Goal: Information Seeking & Learning: Learn about a topic

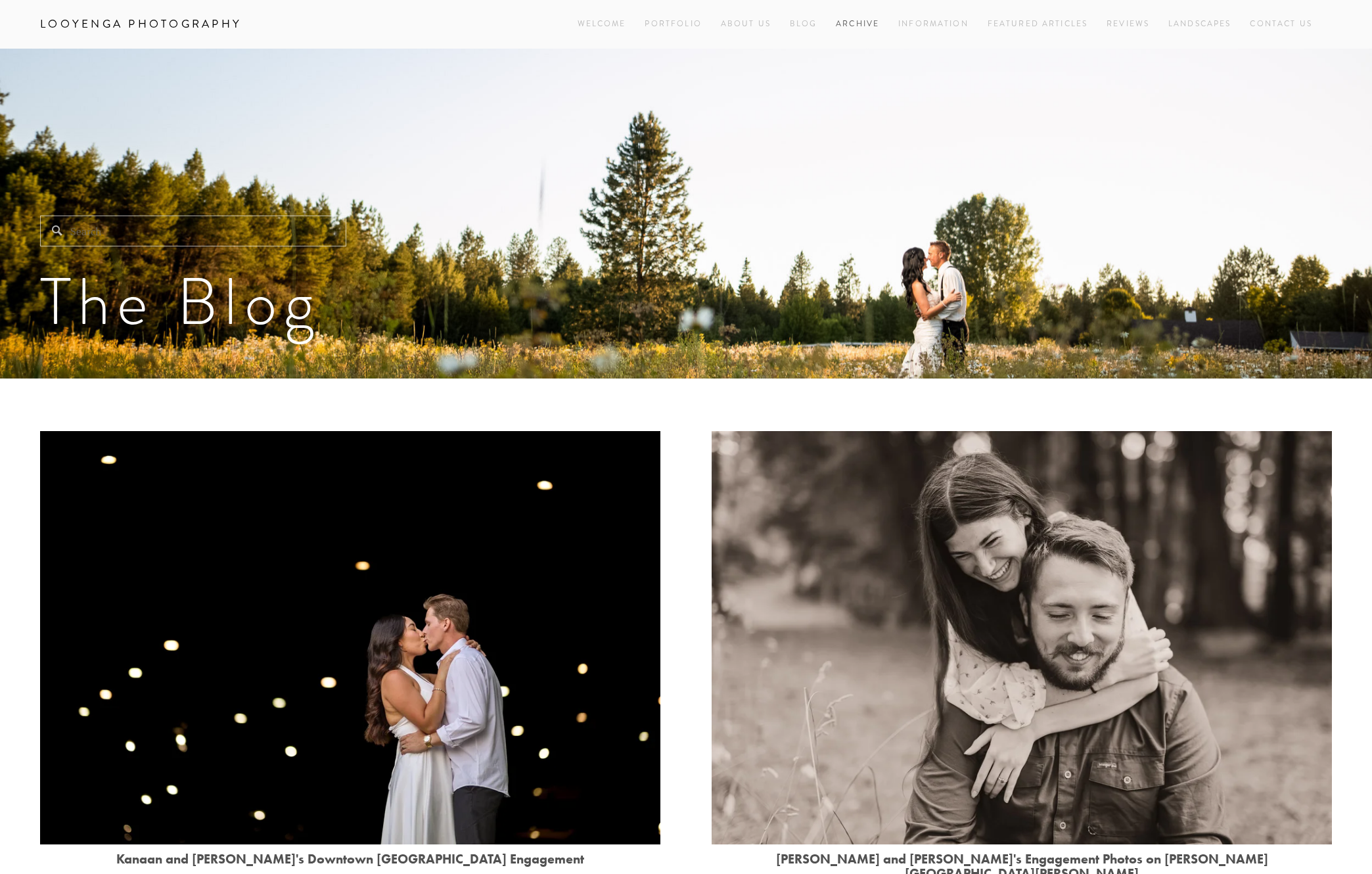
click at [845, 22] on link "Archive" at bounding box center [858, 24] width 43 height 18
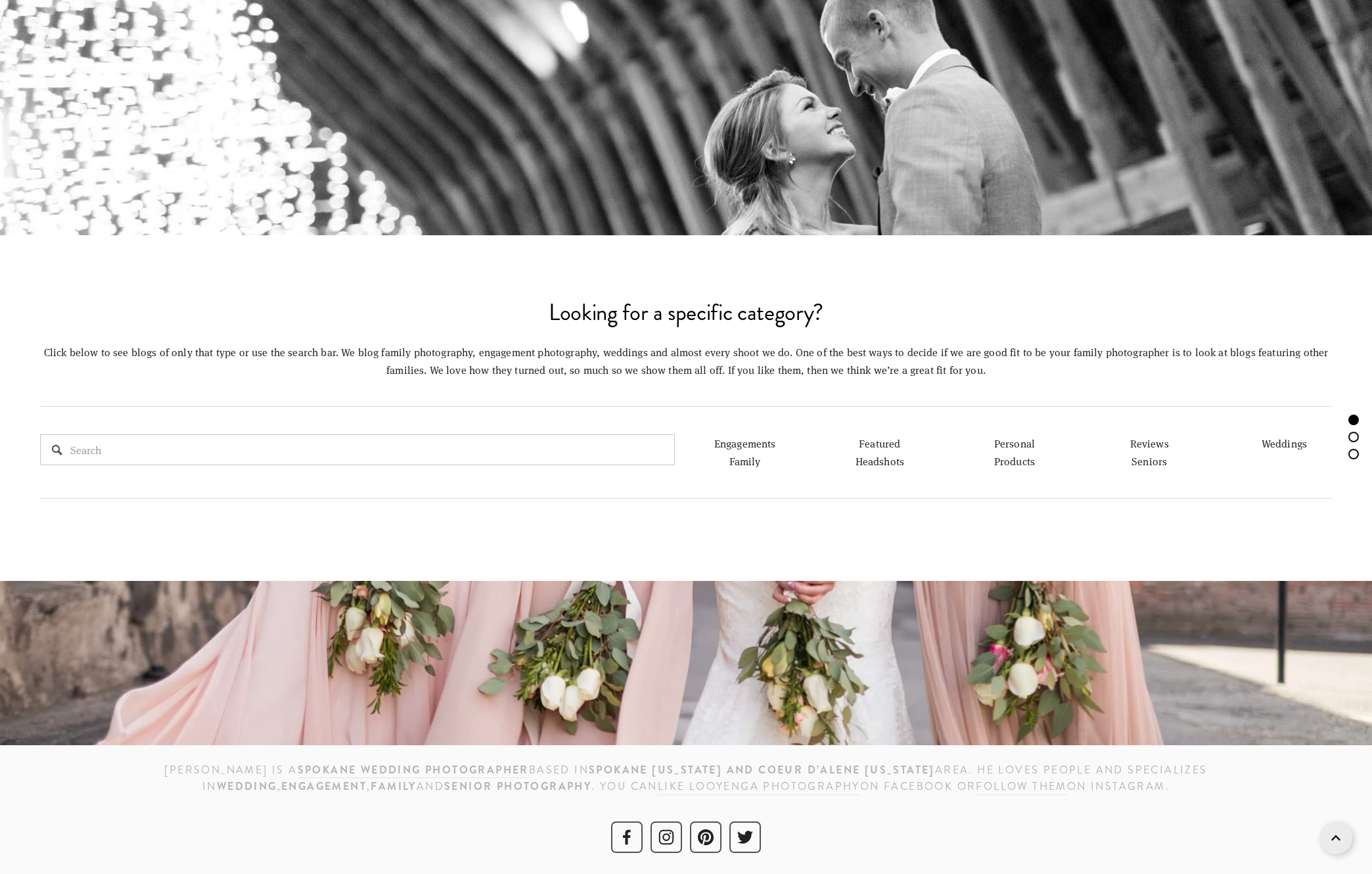
scroll to position [638, 0]
drag, startPoint x: 748, startPoint y: 461, endPoint x: 775, endPoint y: 480, distance: 33.0
click at [748, 461] on link "Family" at bounding box center [745, 461] width 31 height 13
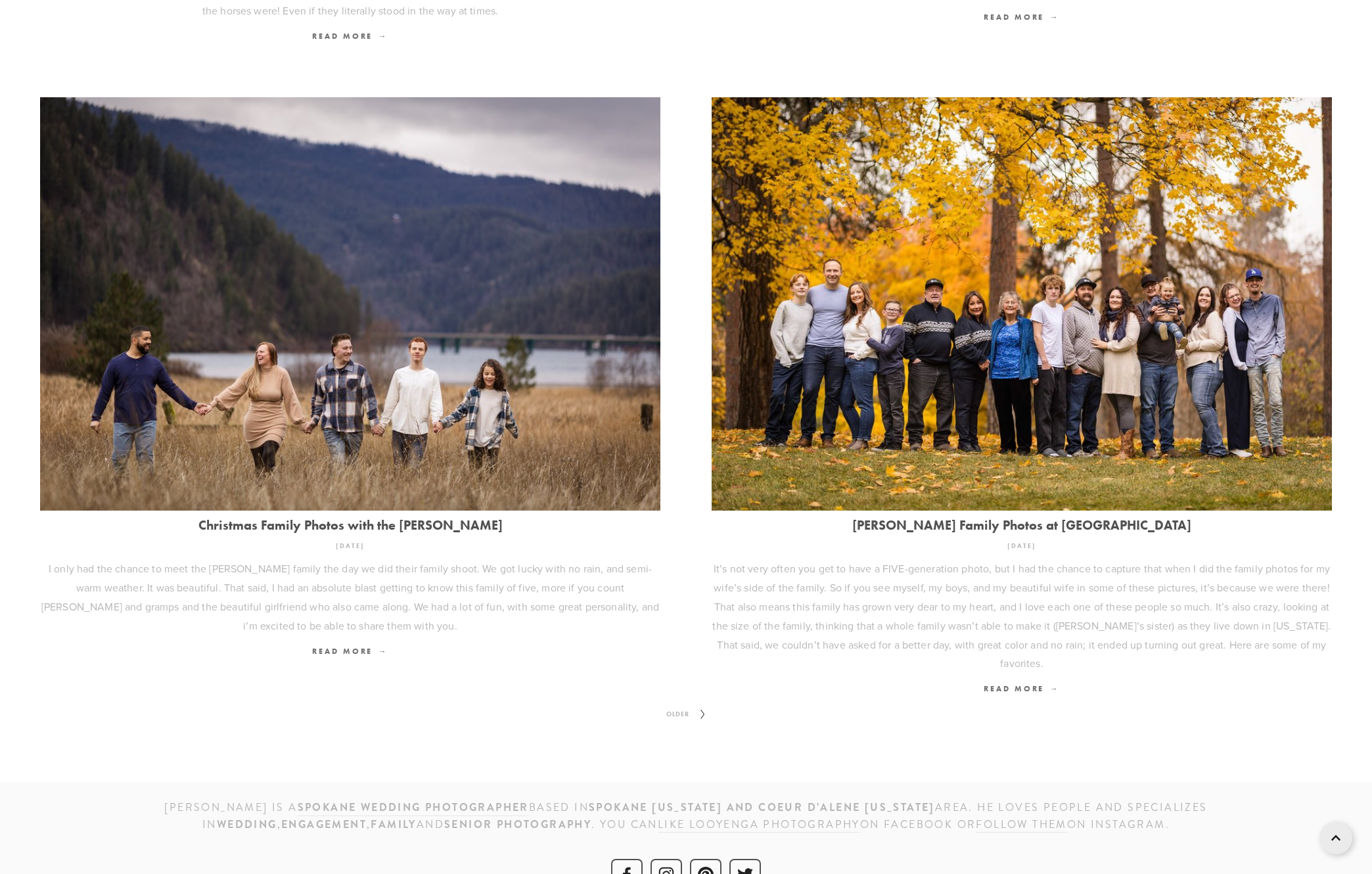
scroll to position [1641, 0]
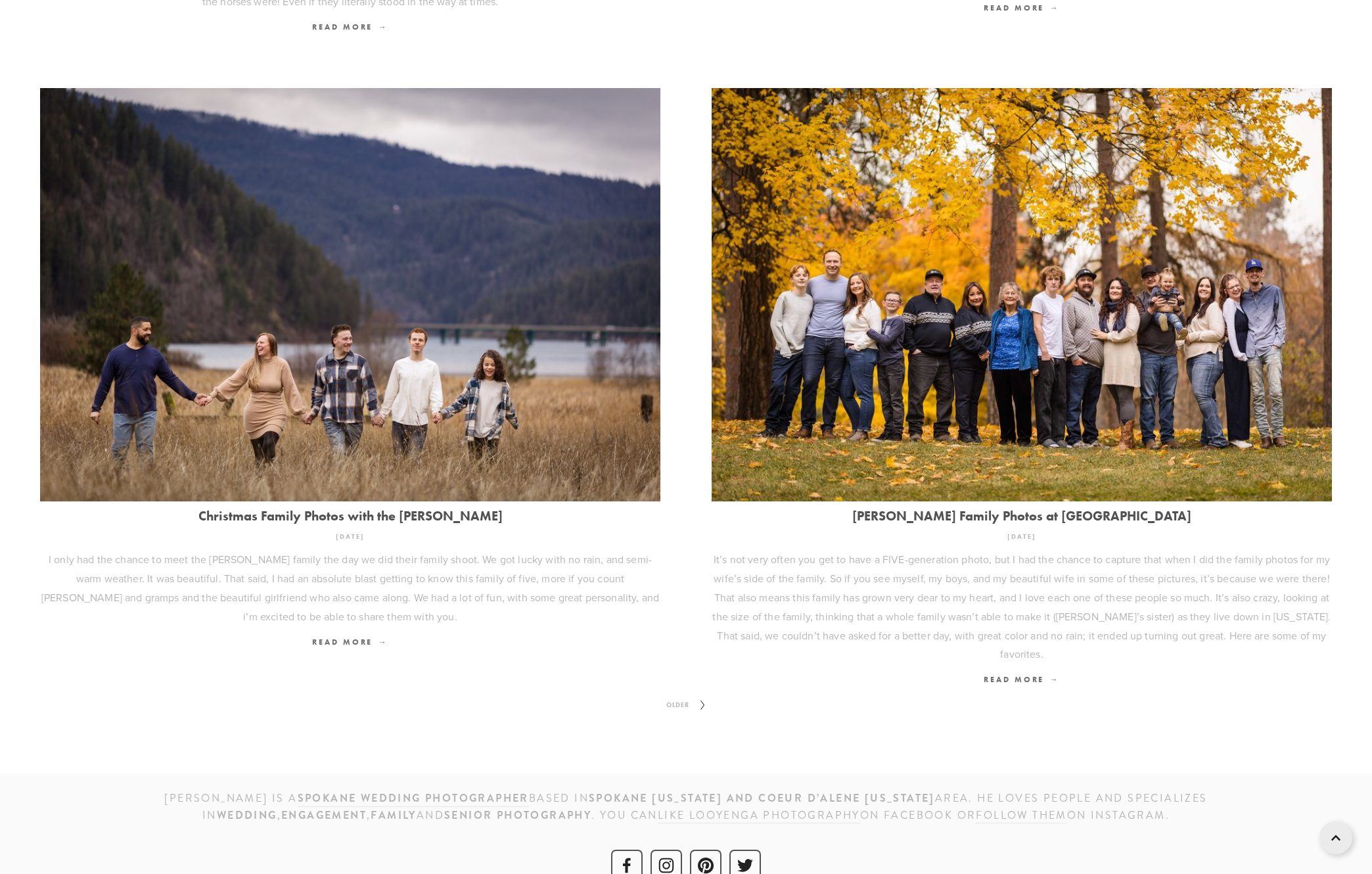
click at [704, 695] on icon at bounding box center [703, 705] width 16 height 21
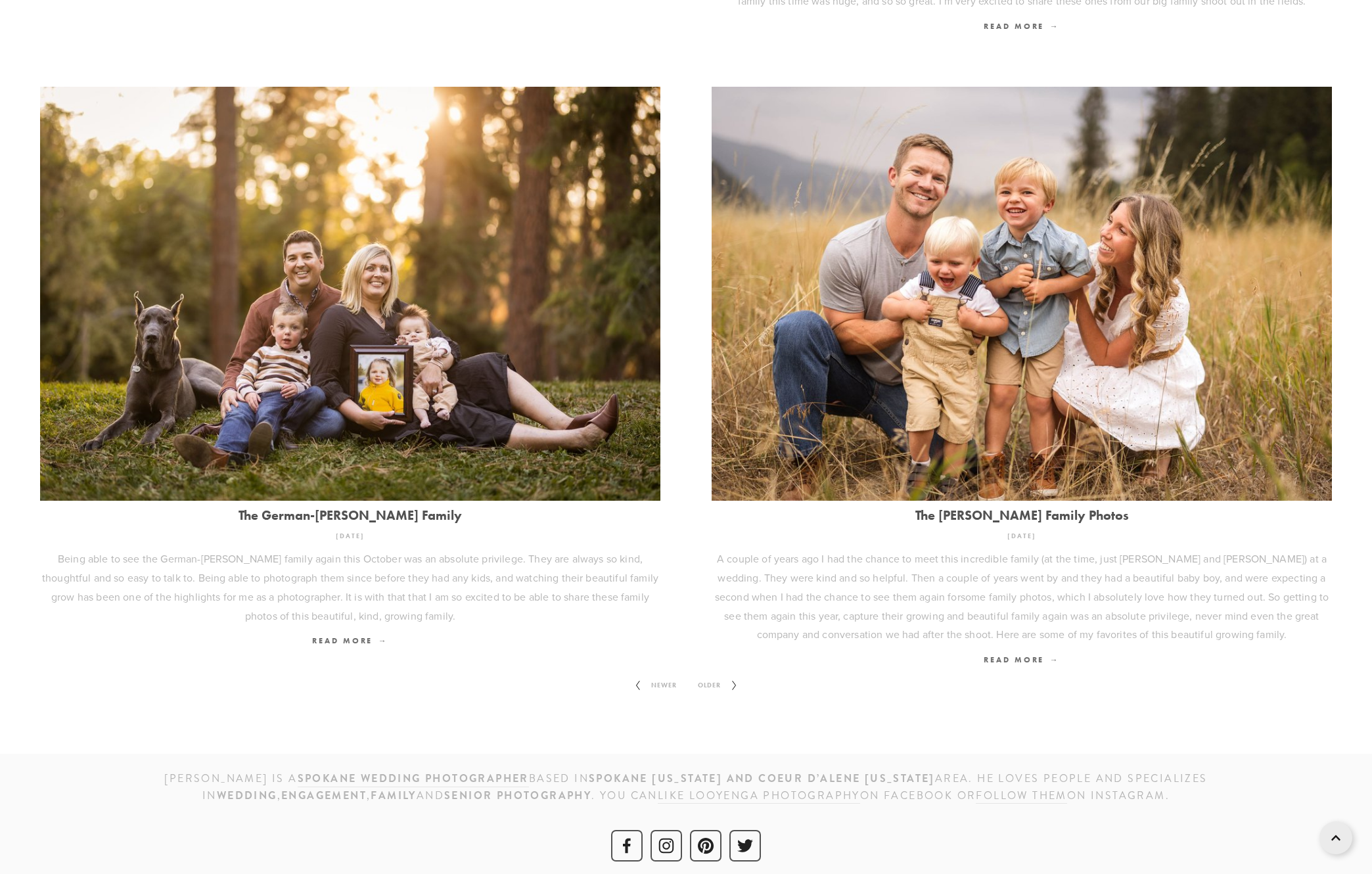
scroll to position [1660, 0]
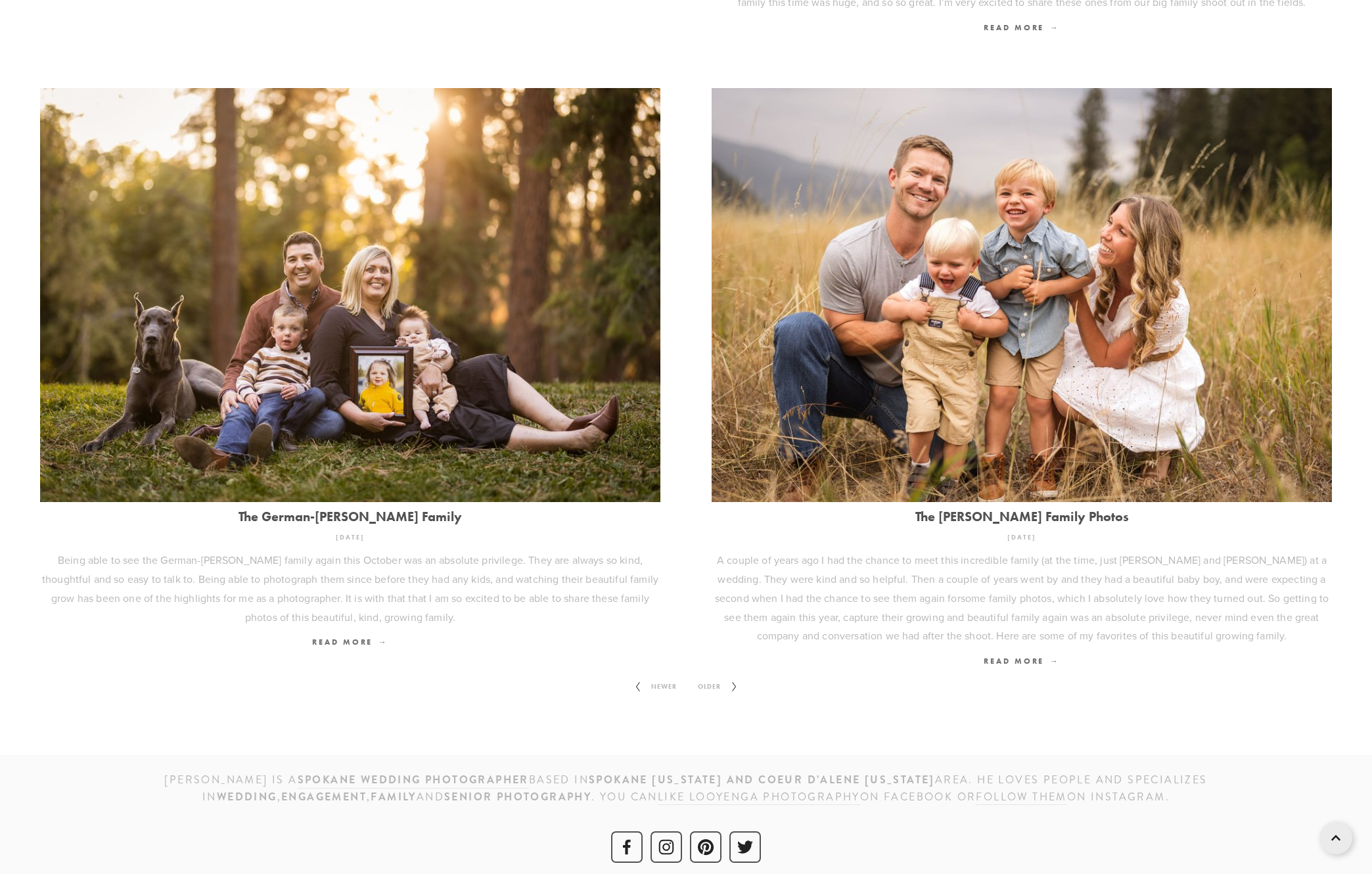
click at [729, 677] on icon at bounding box center [734, 686] width 16 height 21
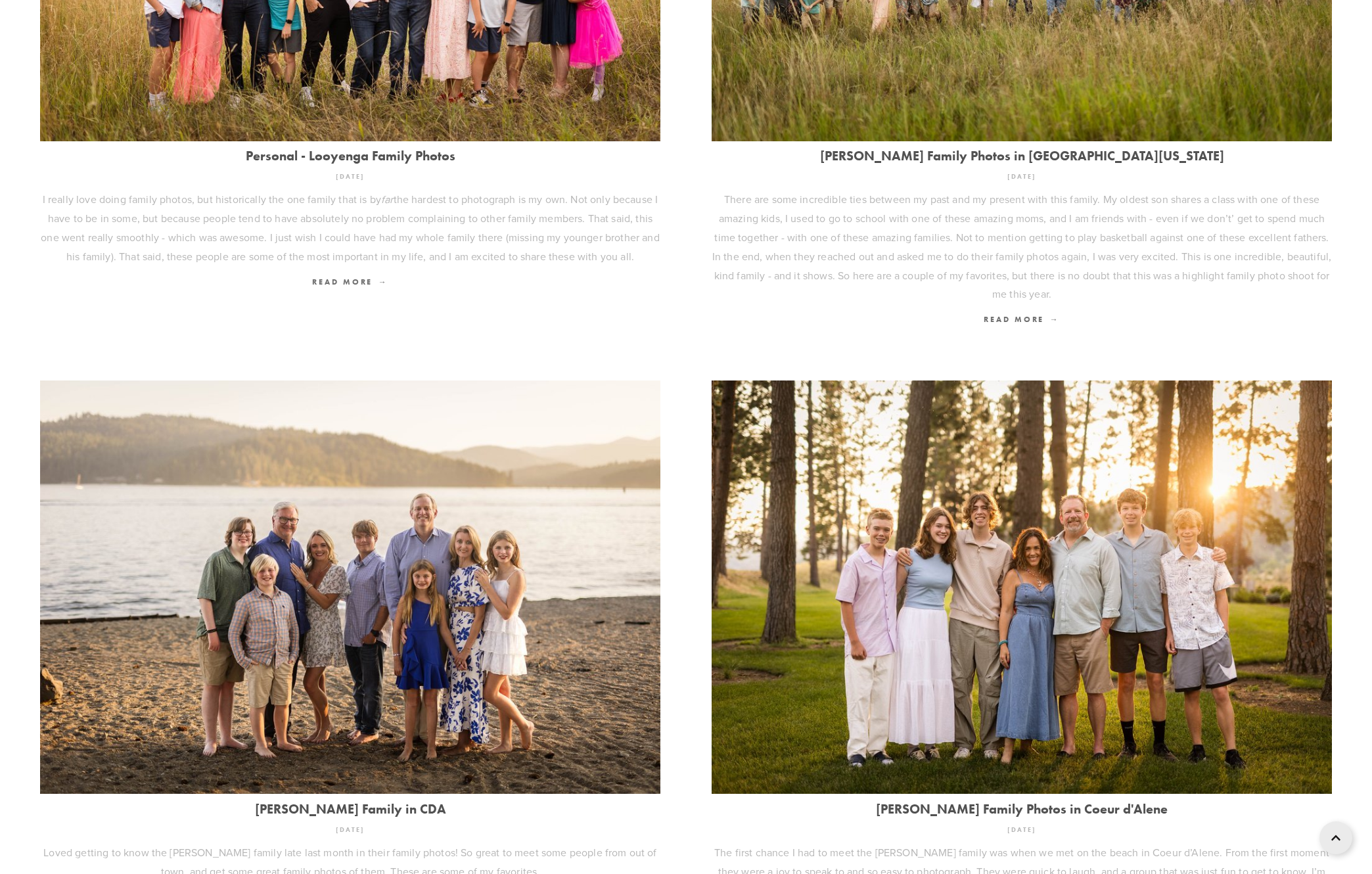
scroll to position [1496, 0]
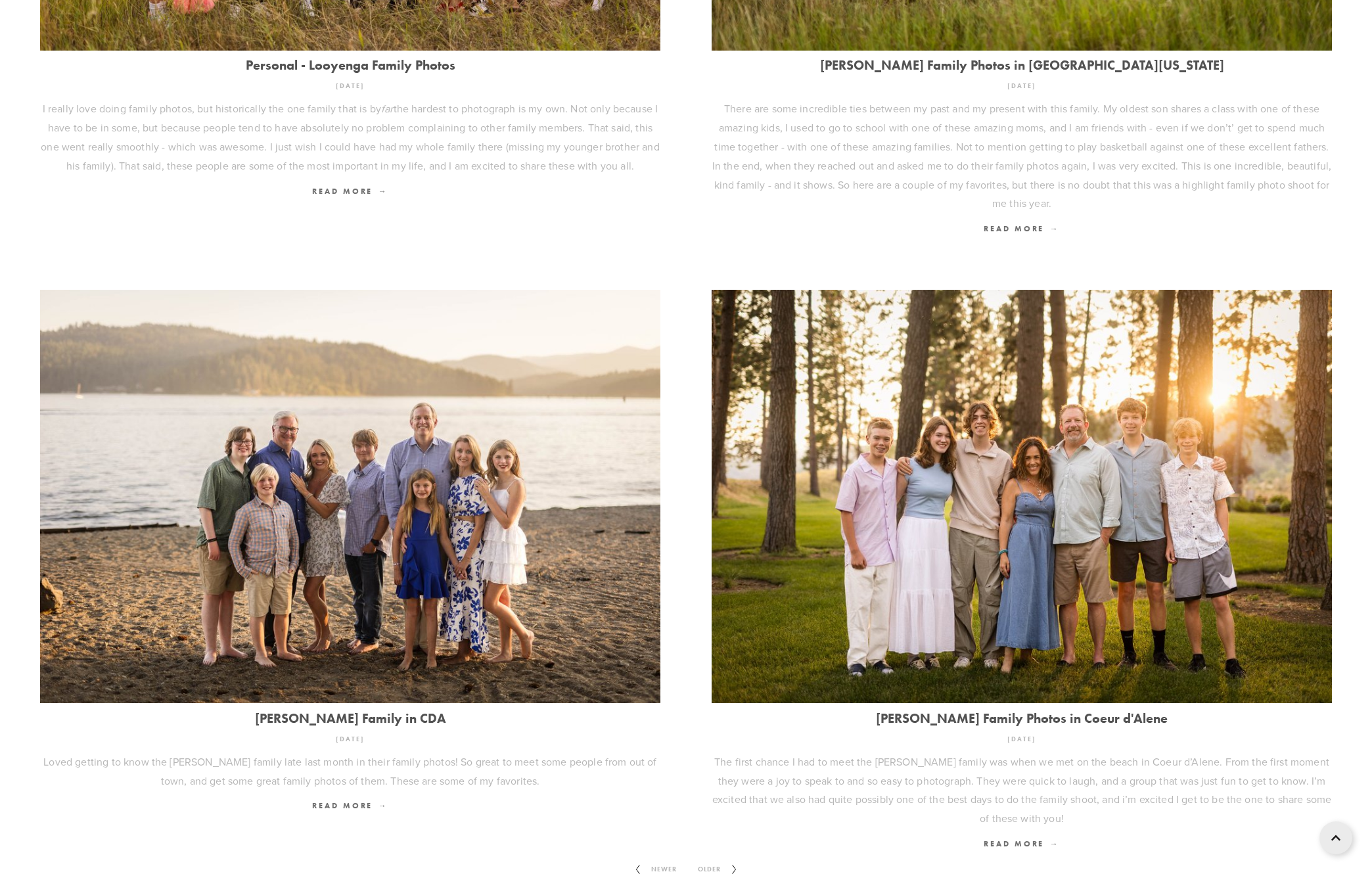
click at [382, 711] on link "Edmiston Family in CDA" at bounding box center [350, 718] width 620 height 14
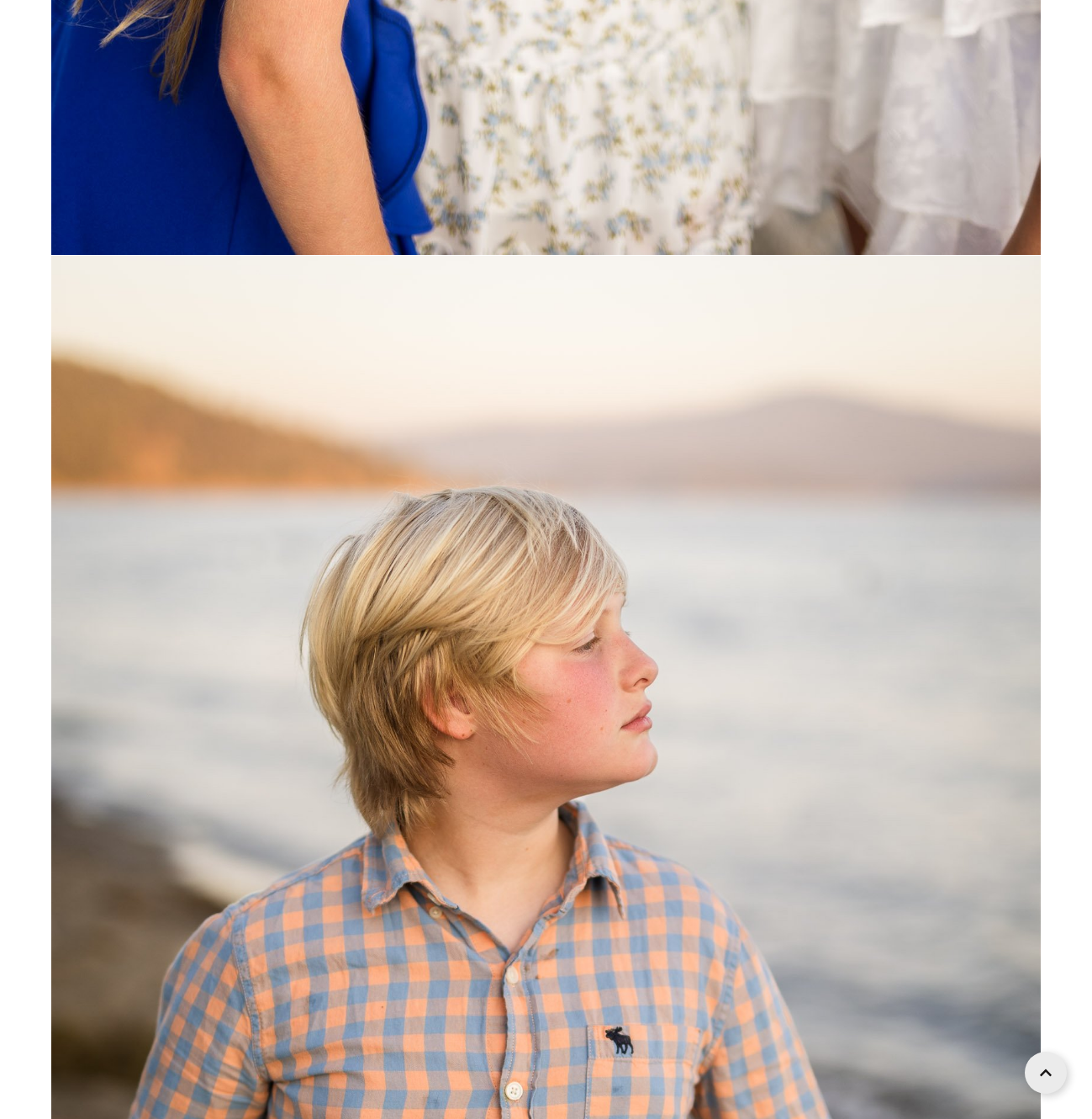
scroll to position [8012, 0]
click at [1052, 1085] on link at bounding box center [1046, 1068] width 42 height 42
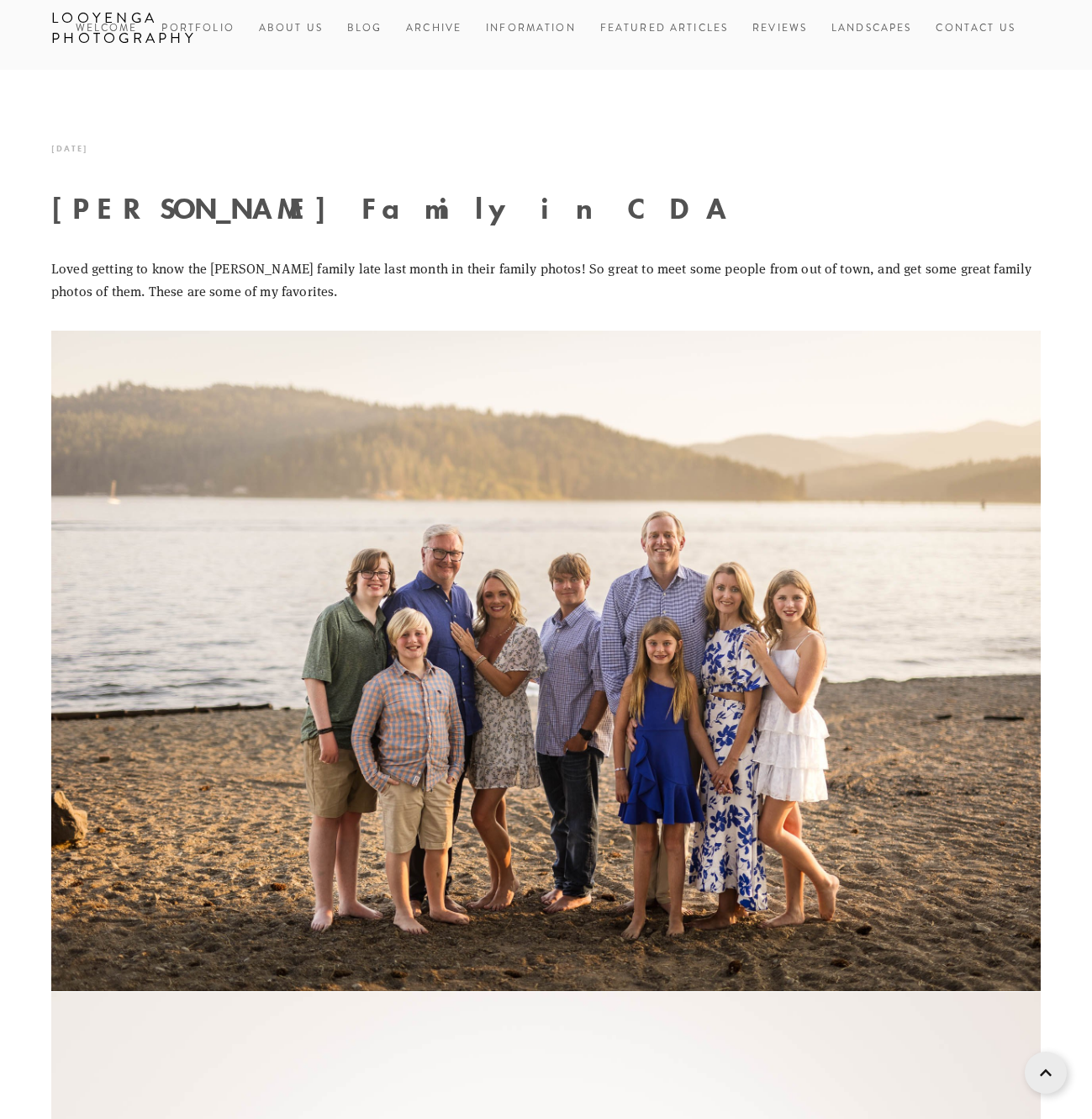
scroll to position [0, 0]
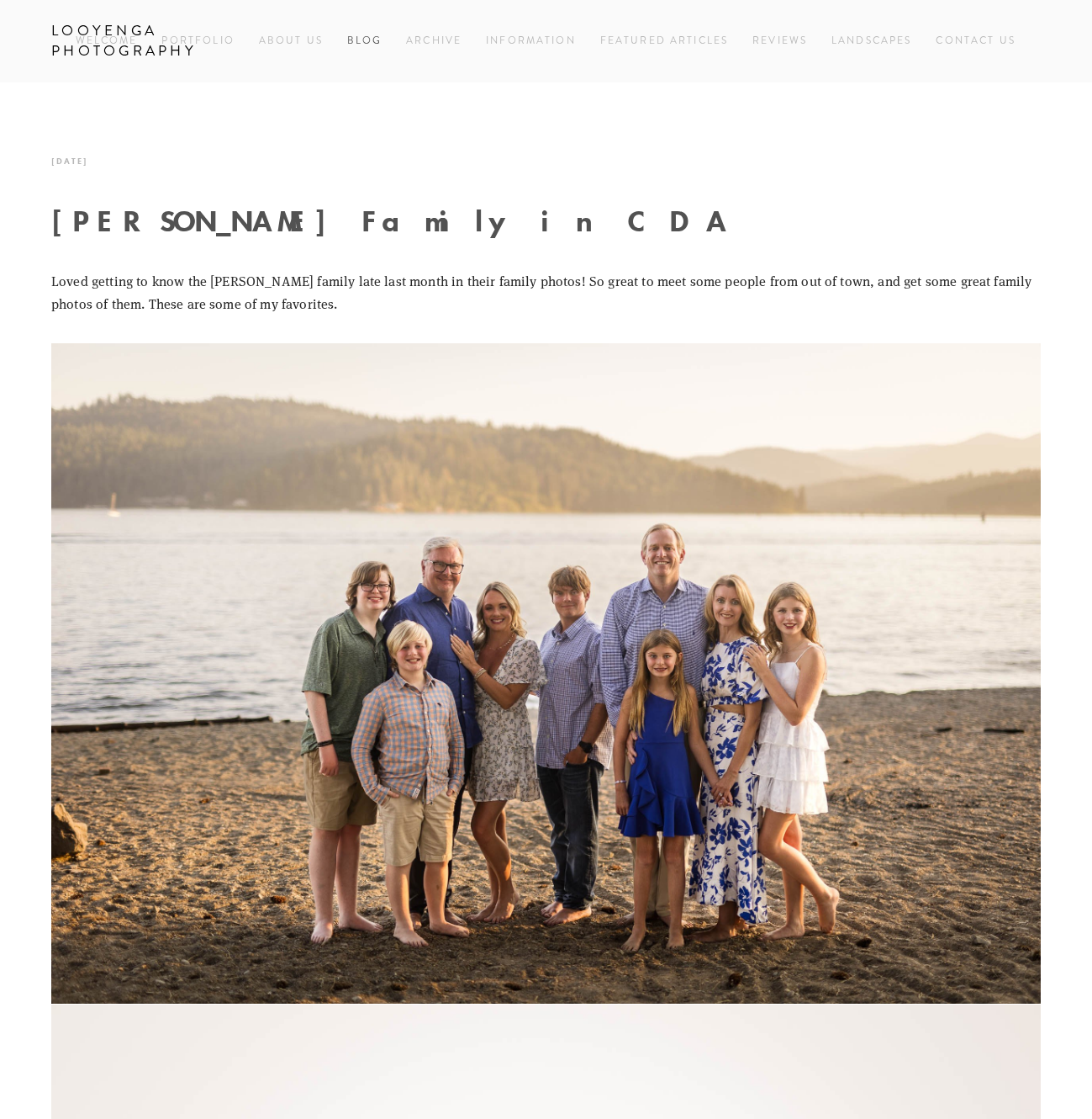
click at [355, 40] on link "Blog" at bounding box center [365, 41] width 35 height 23
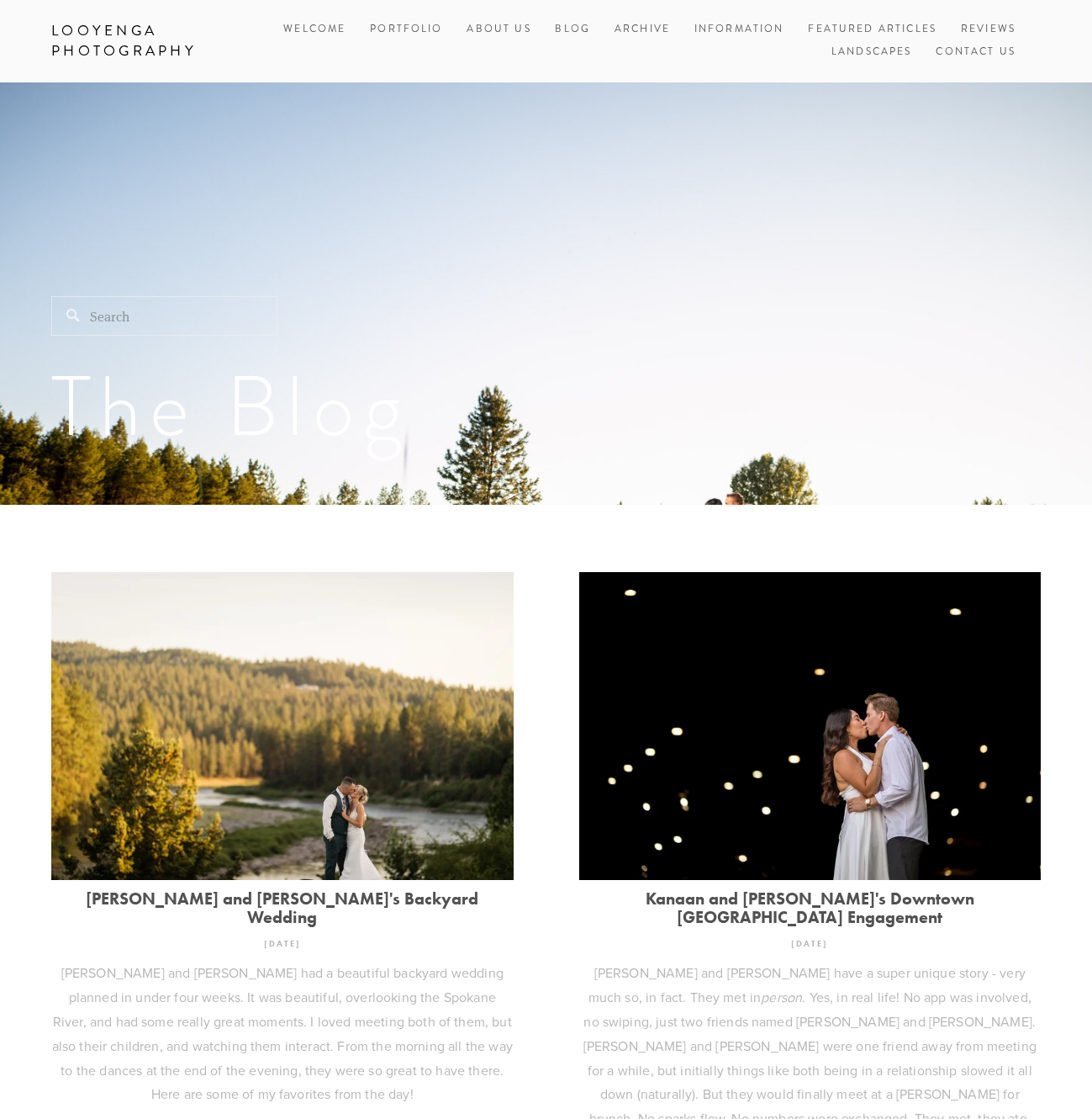
click at [137, 313] on input "Search" at bounding box center [165, 315] width 226 height 39
type input "[PERSON_NAME]"
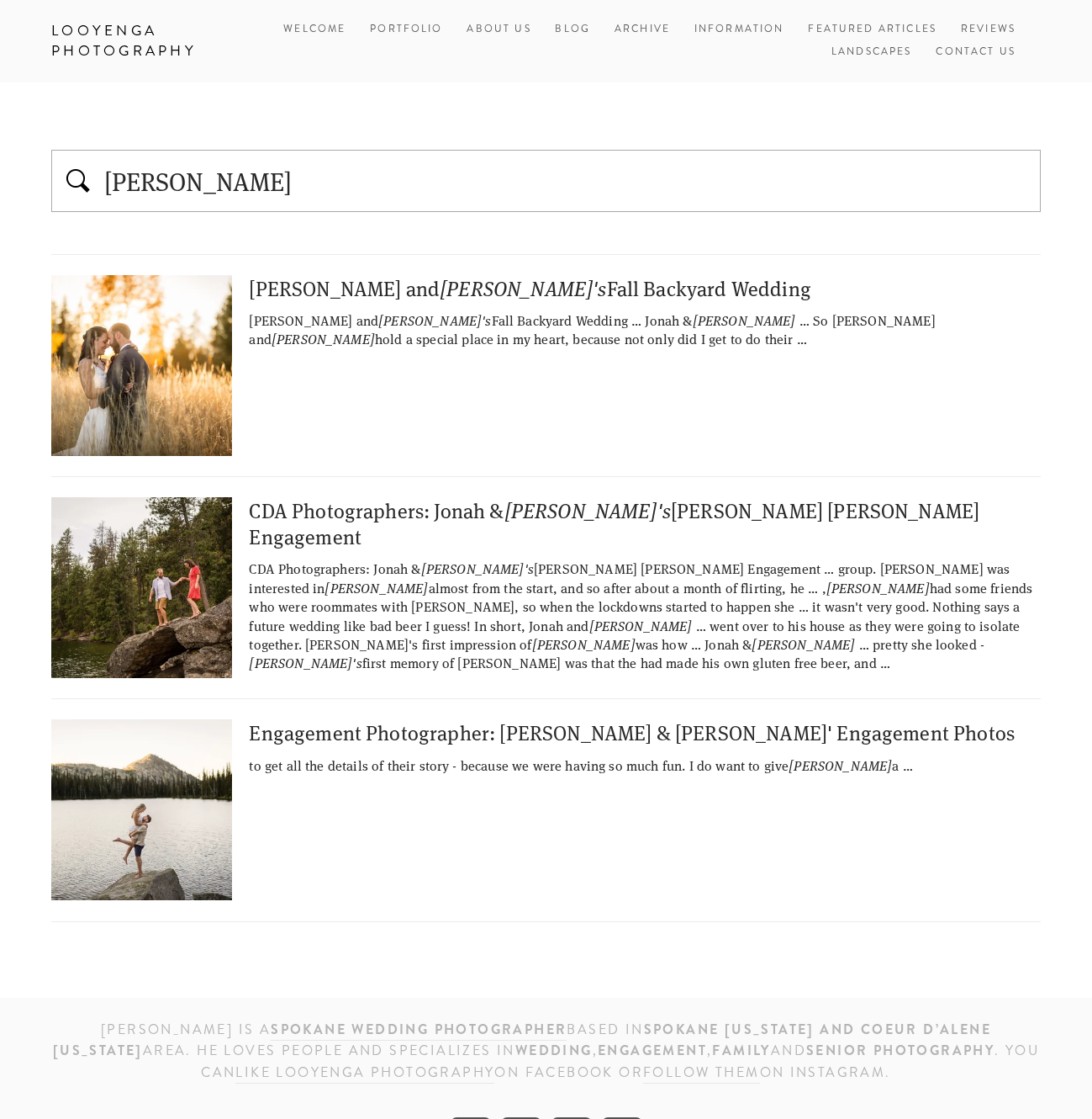
click at [230, 172] on input "[PERSON_NAME]" at bounding box center [567, 180] width 928 height 35
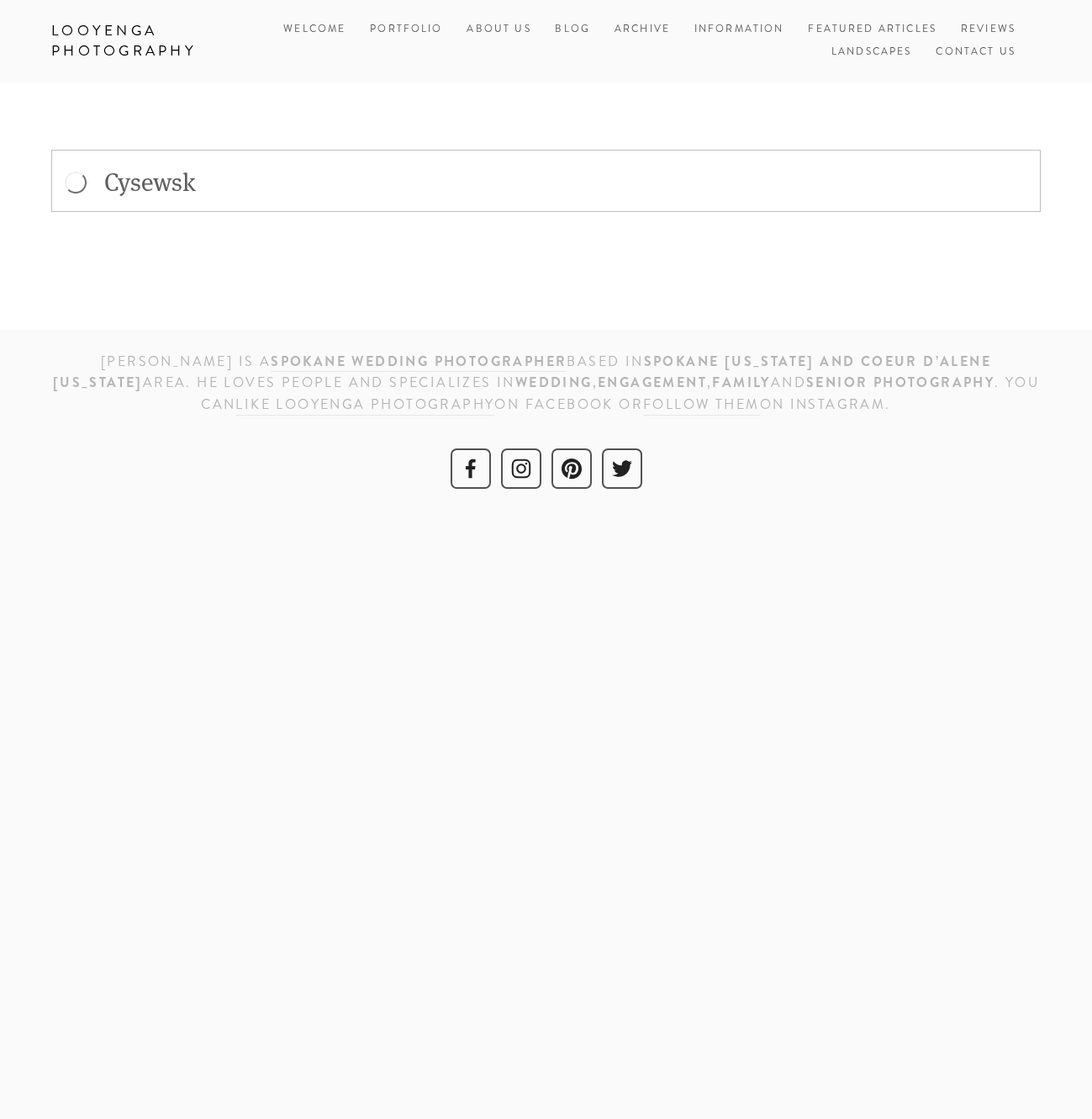
type input "[PERSON_NAME]"
click at [668, 38] on link "Archive" at bounding box center [642, 30] width 56 height 23
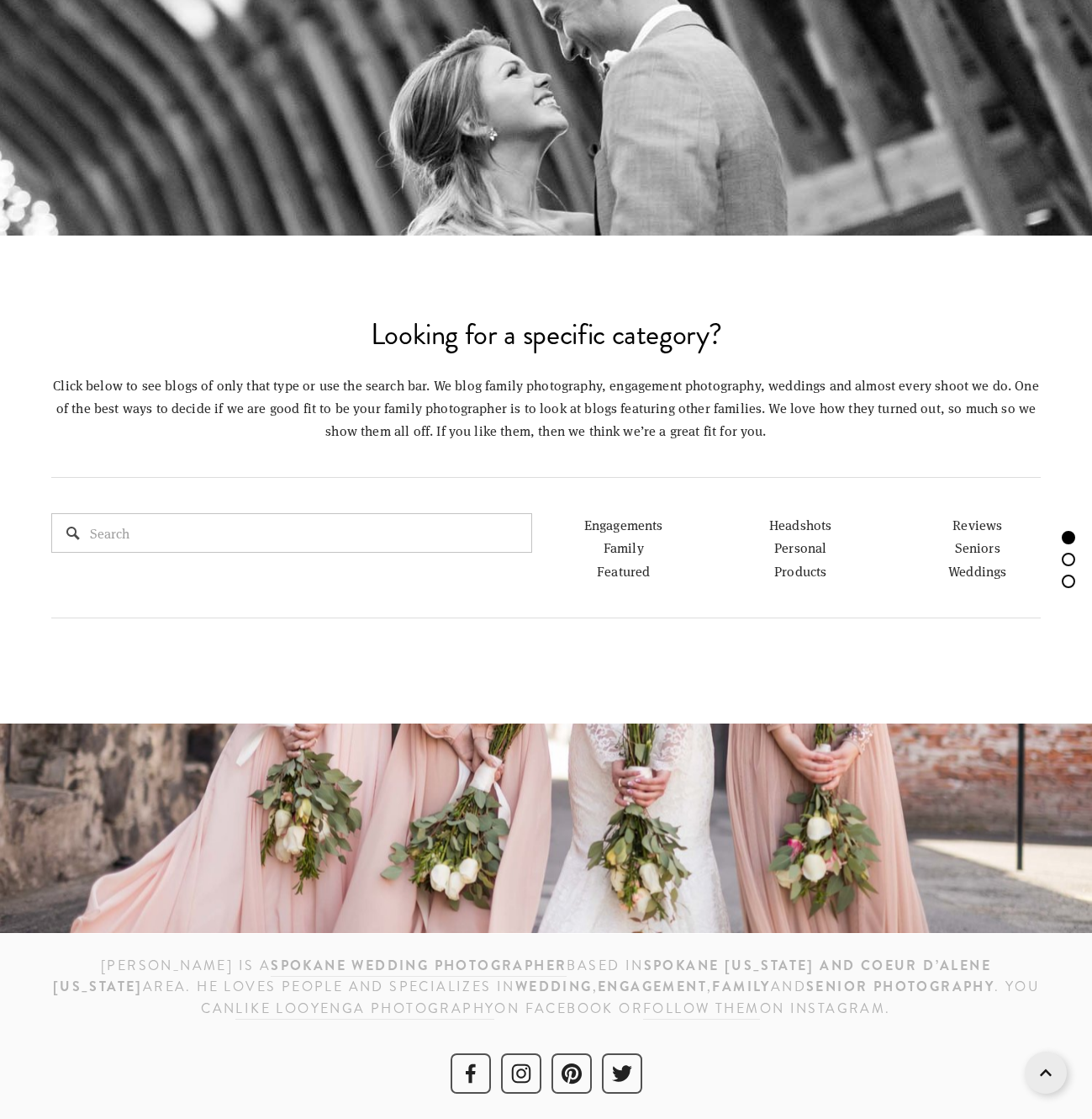
scroll to position [884, 0]
click at [984, 571] on link "Weddings" at bounding box center [977, 571] width 58 height 17
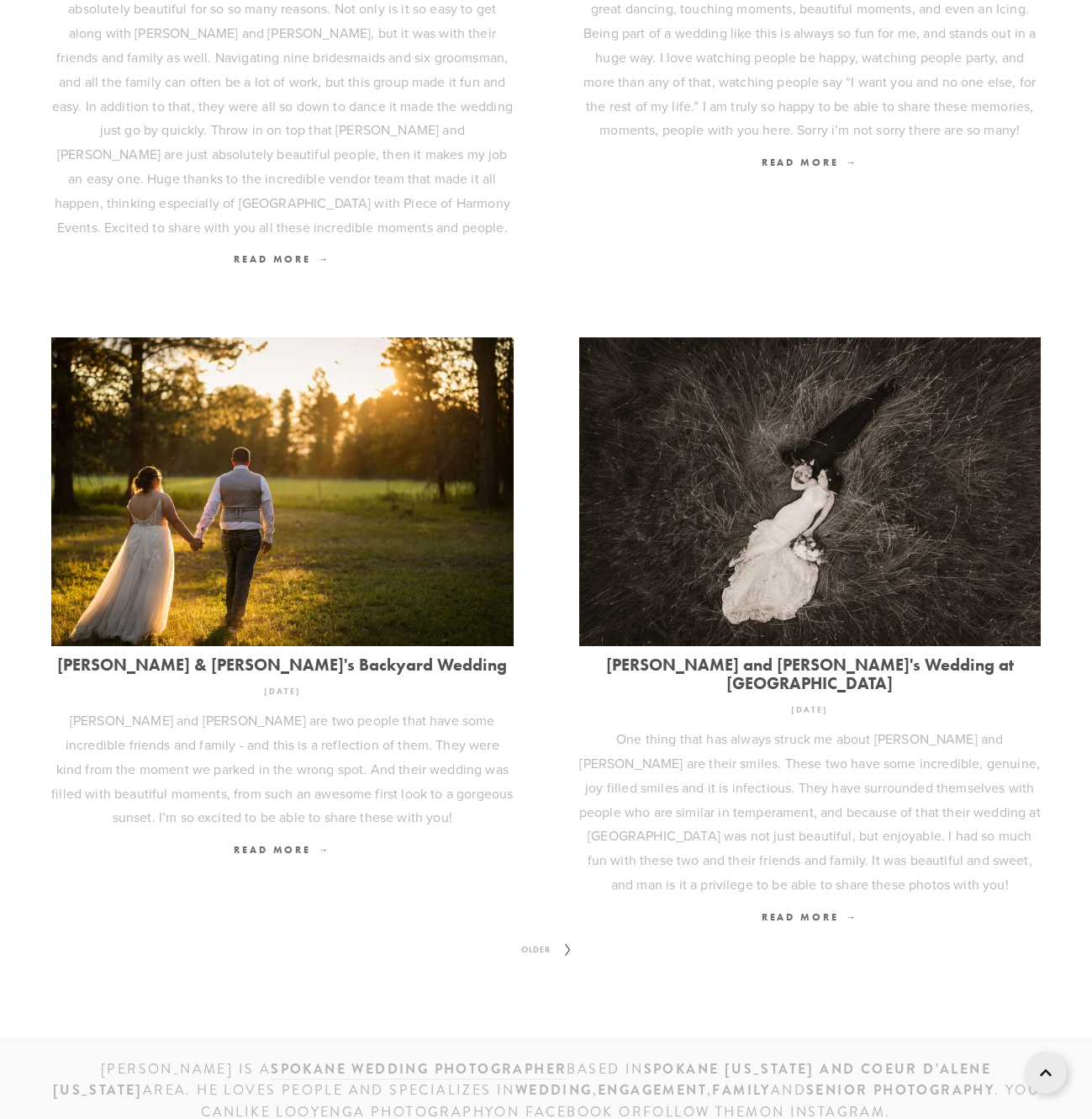
scroll to position [1713, 0]
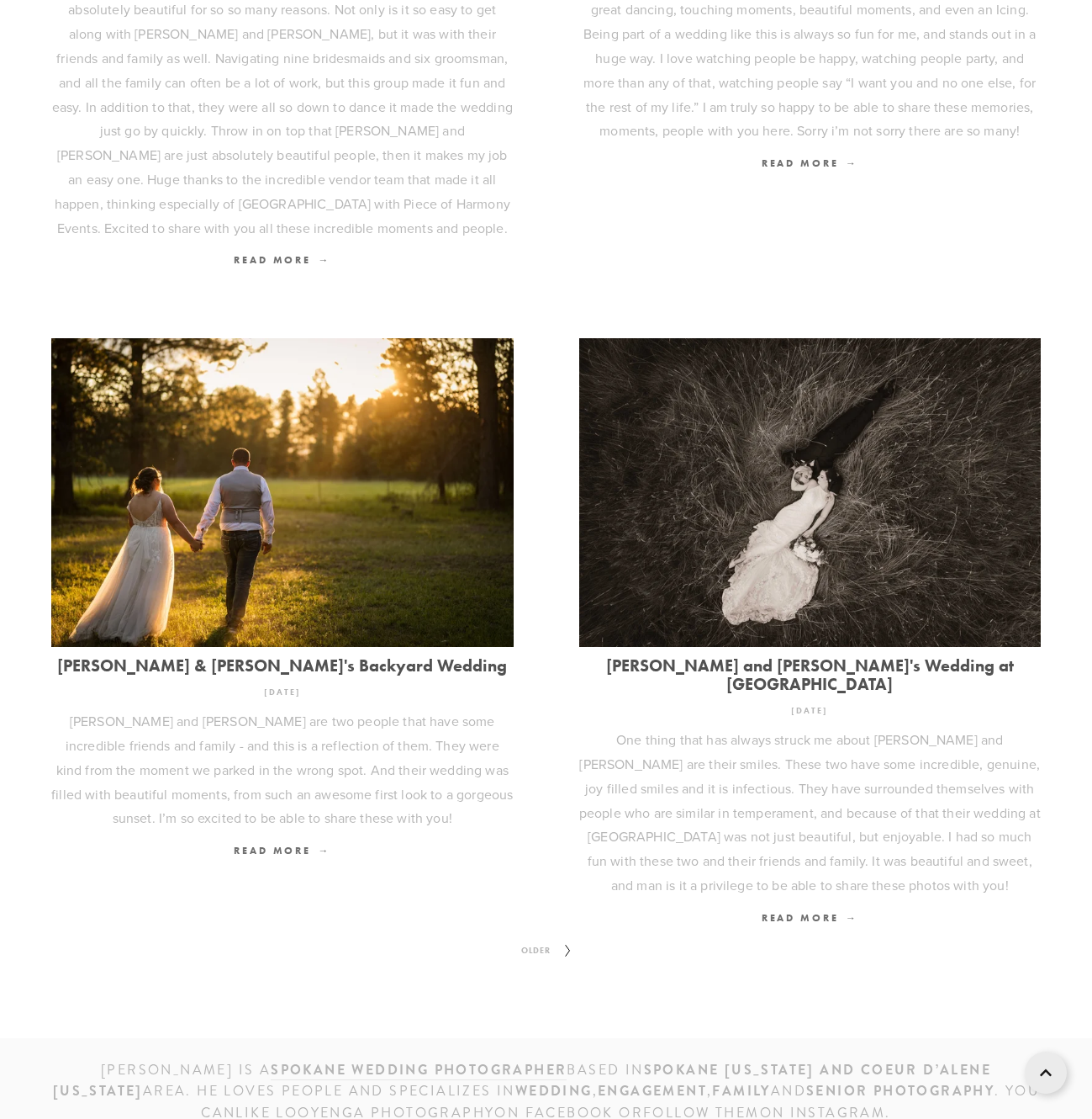
click at [565, 937] on icon at bounding box center [568, 951] width 21 height 27
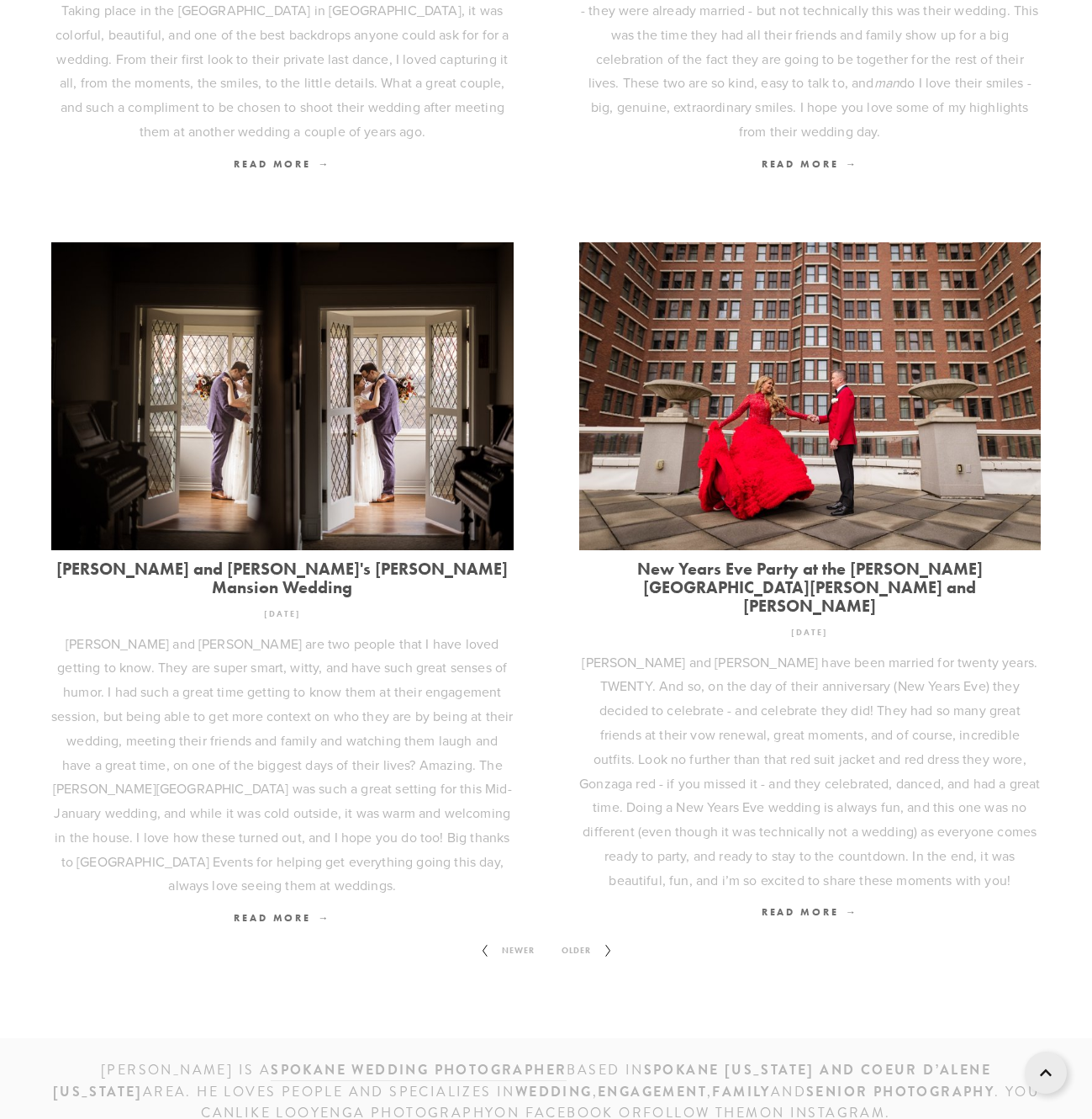
scroll to position [1779, 1]
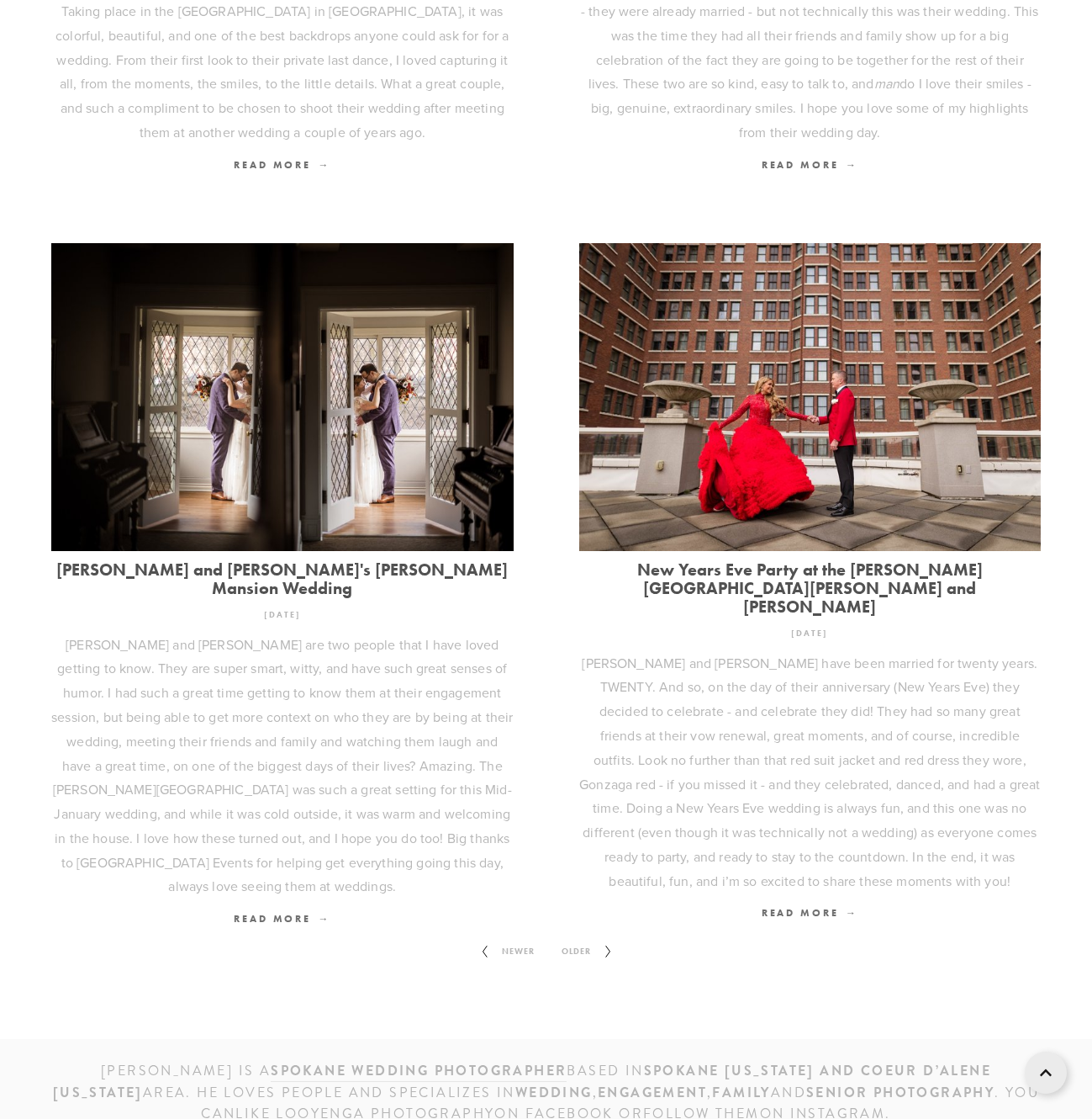
click at [575, 940] on span "Older" at bounding box center [576, 951] width 43 height 22
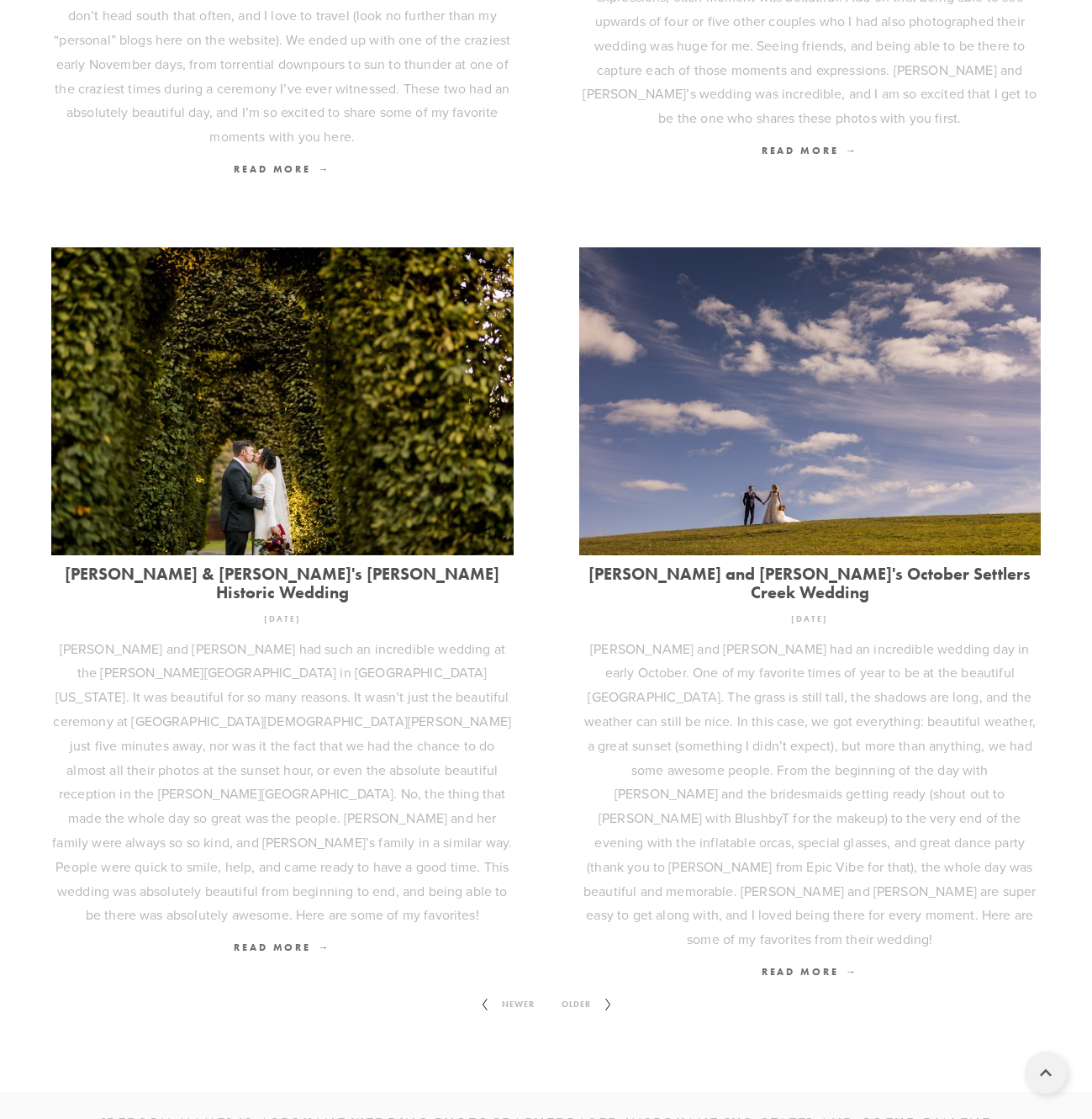
scroll to position [1973, 0]
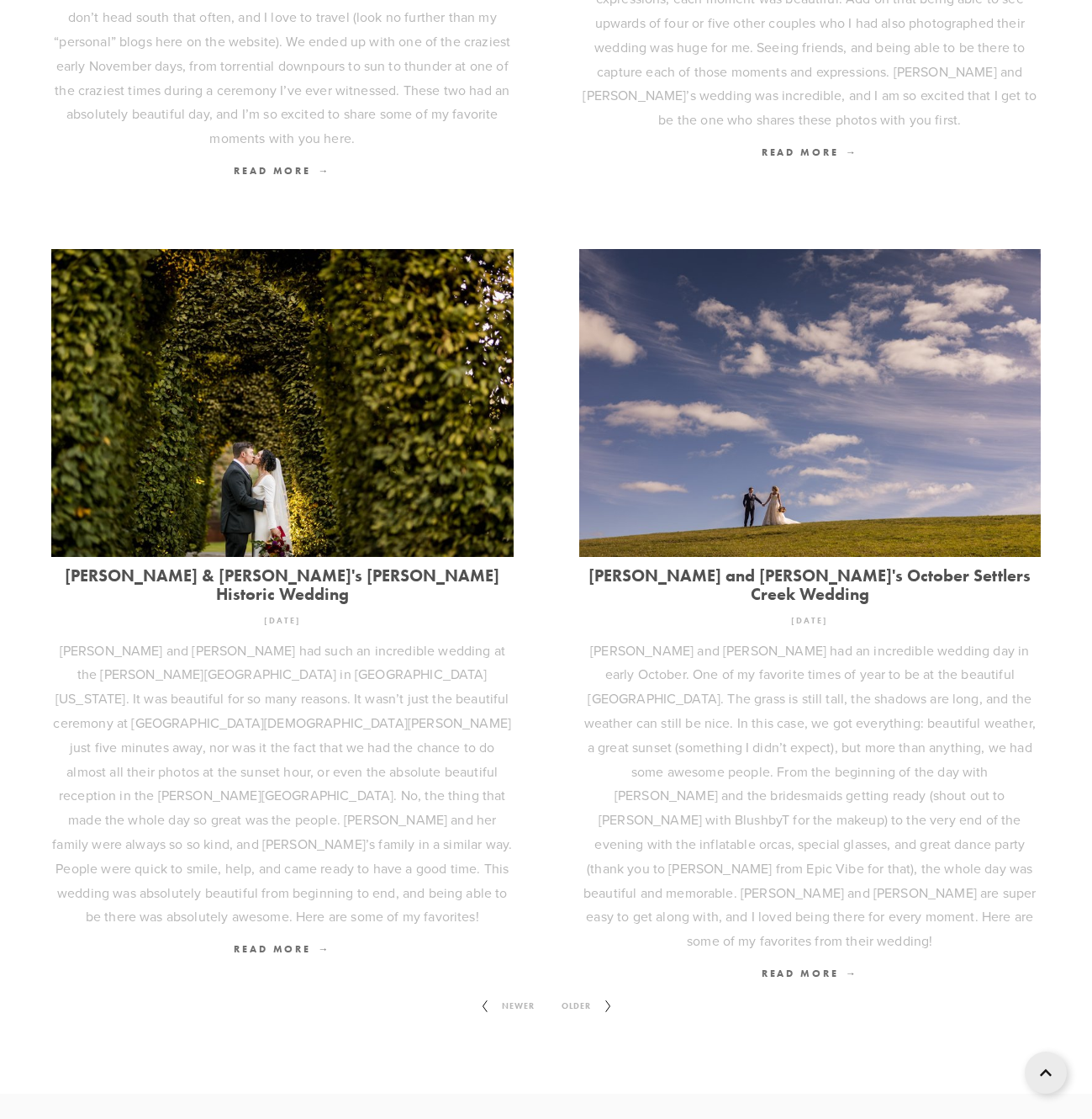
click at [587, 995] on span "Older" at bounding box center [576, 1005] width 43 height 22
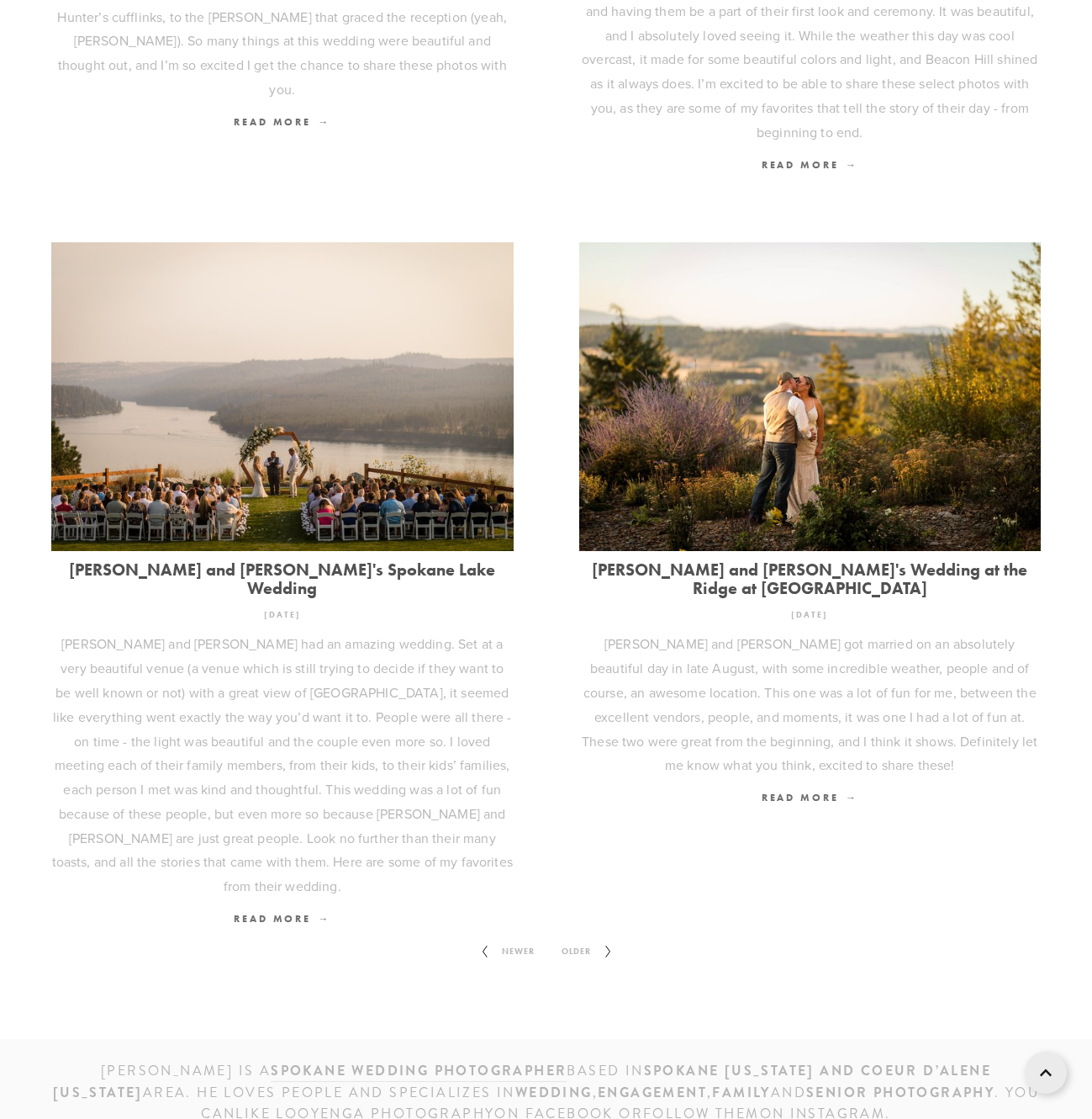
scroll to position [1802, 1]
click at [587, 941] on span "Older" at bounding box center [576, 951] width 43 height 22
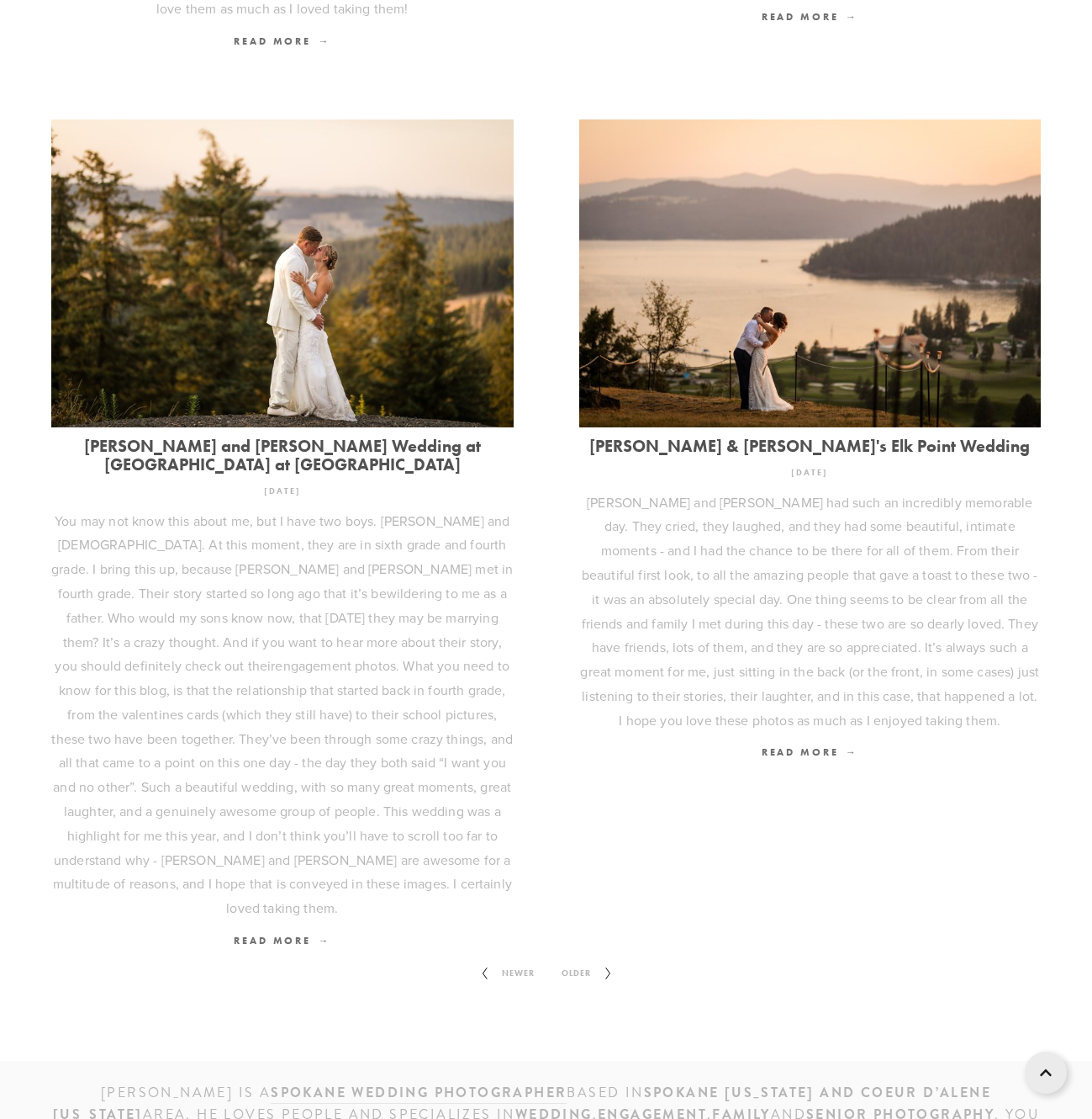
click at [587, 962] on span "Older" at bounding box center [576, 973] width 43 height 22
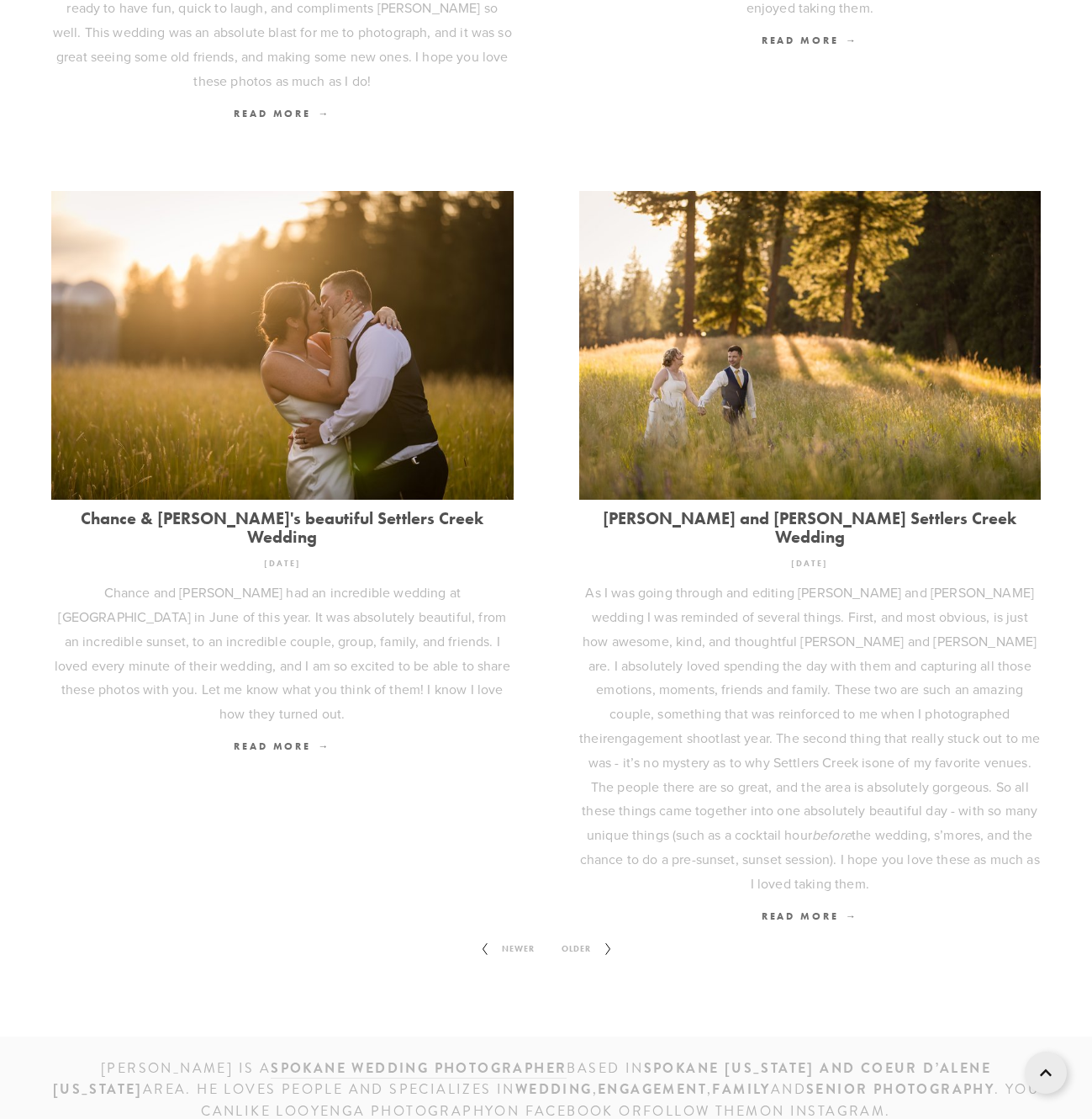
scroll to position [1973, 0]
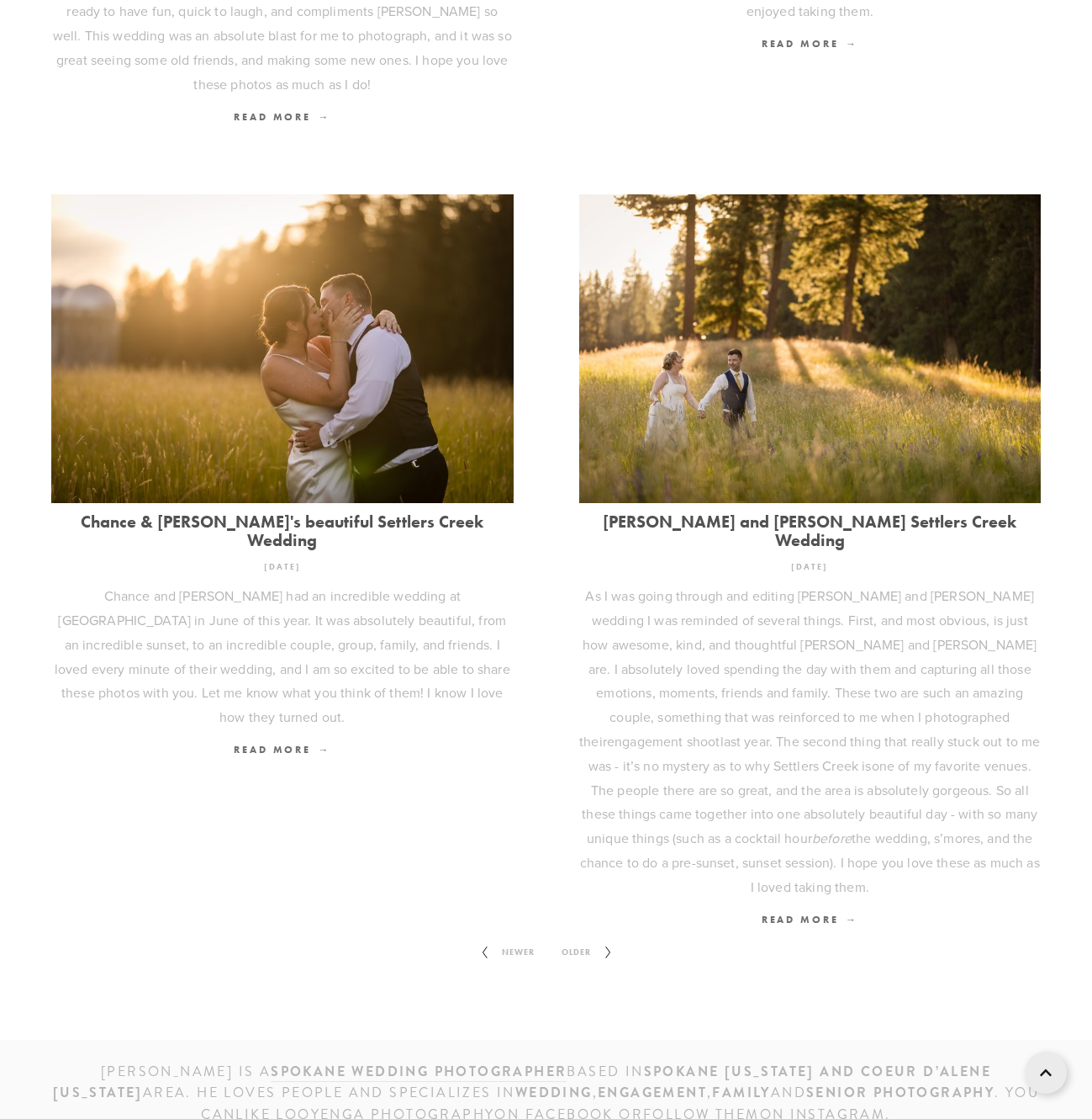
click at [589, 941] on span "Older" at bounding box center [576, 951] width 43 height 22
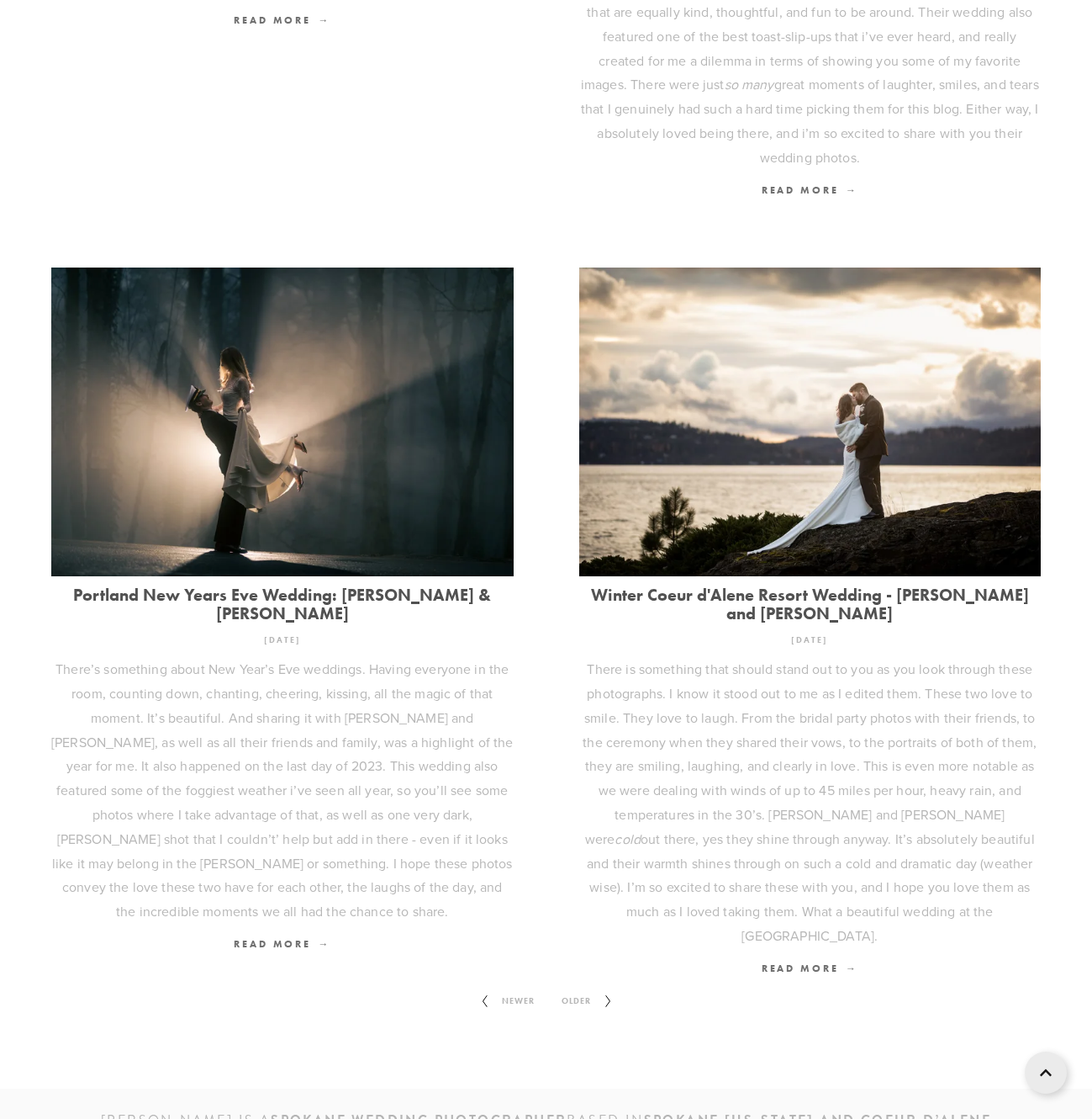
scroll to position [2020, 0]
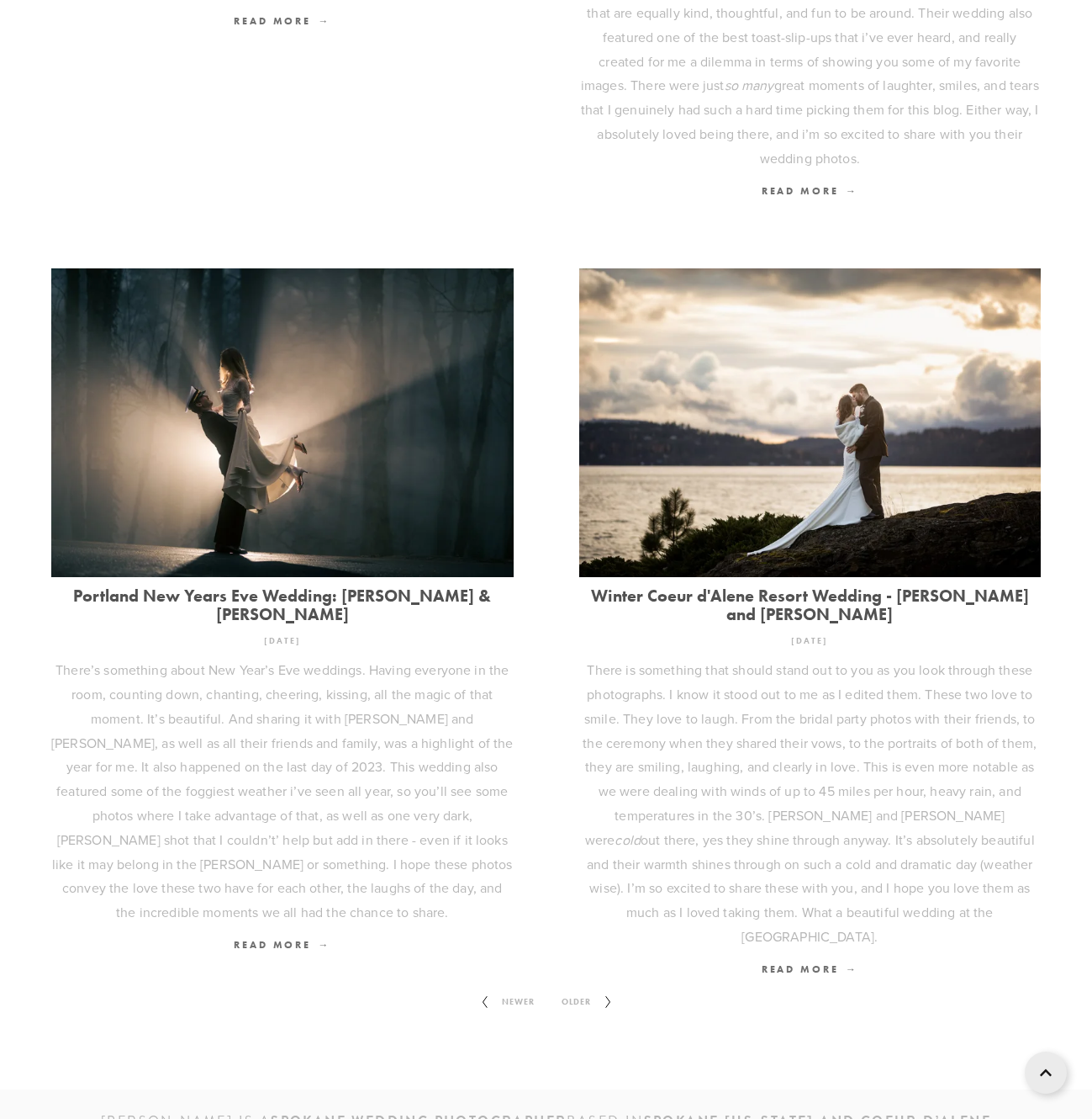
click at [588, 991] on span "Older" at bounding box center [576, 1001] width 43 height 22
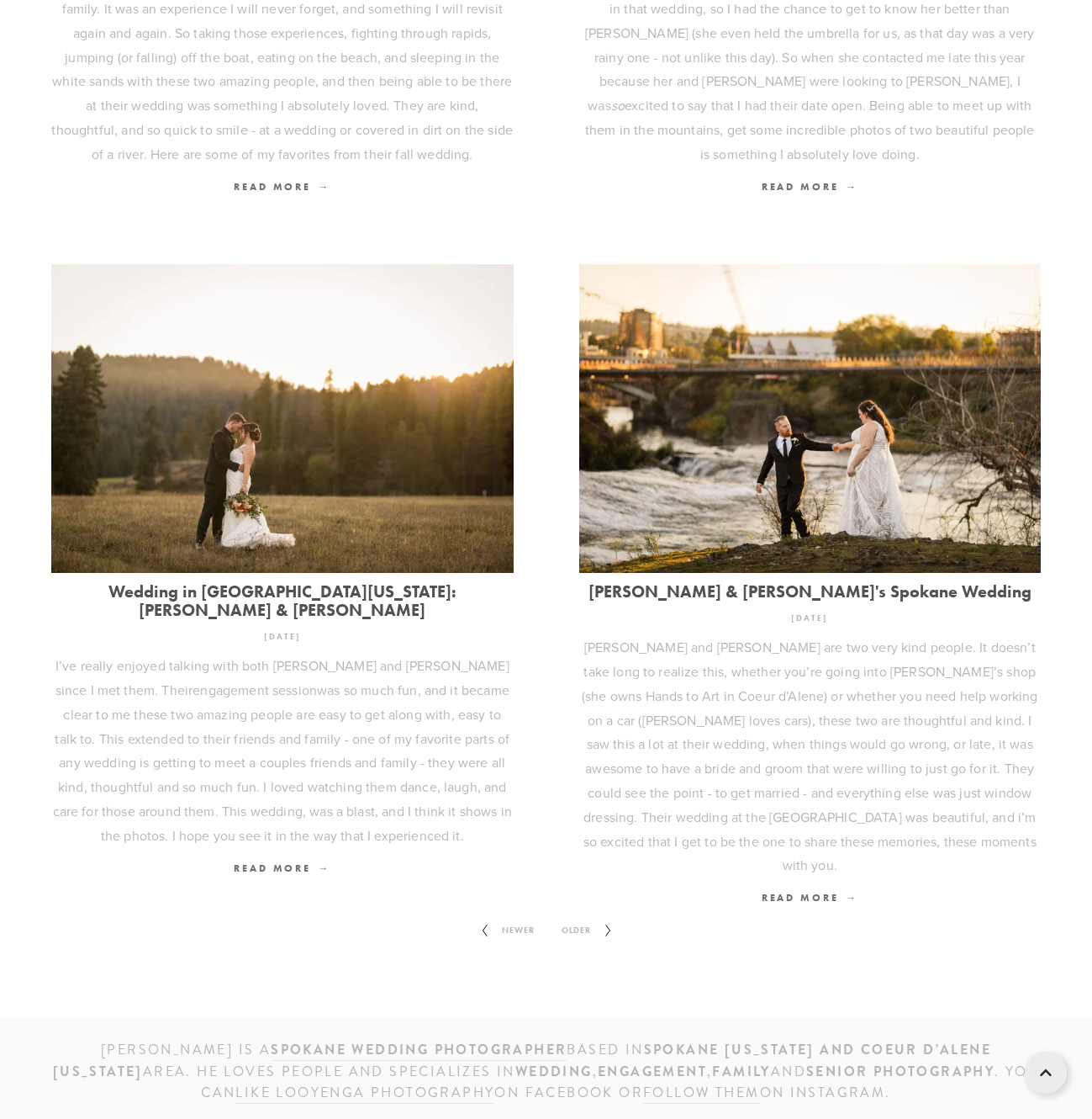
click at [588, 919] on span "Older" at bounding box center [576, 929] width 43 height 22
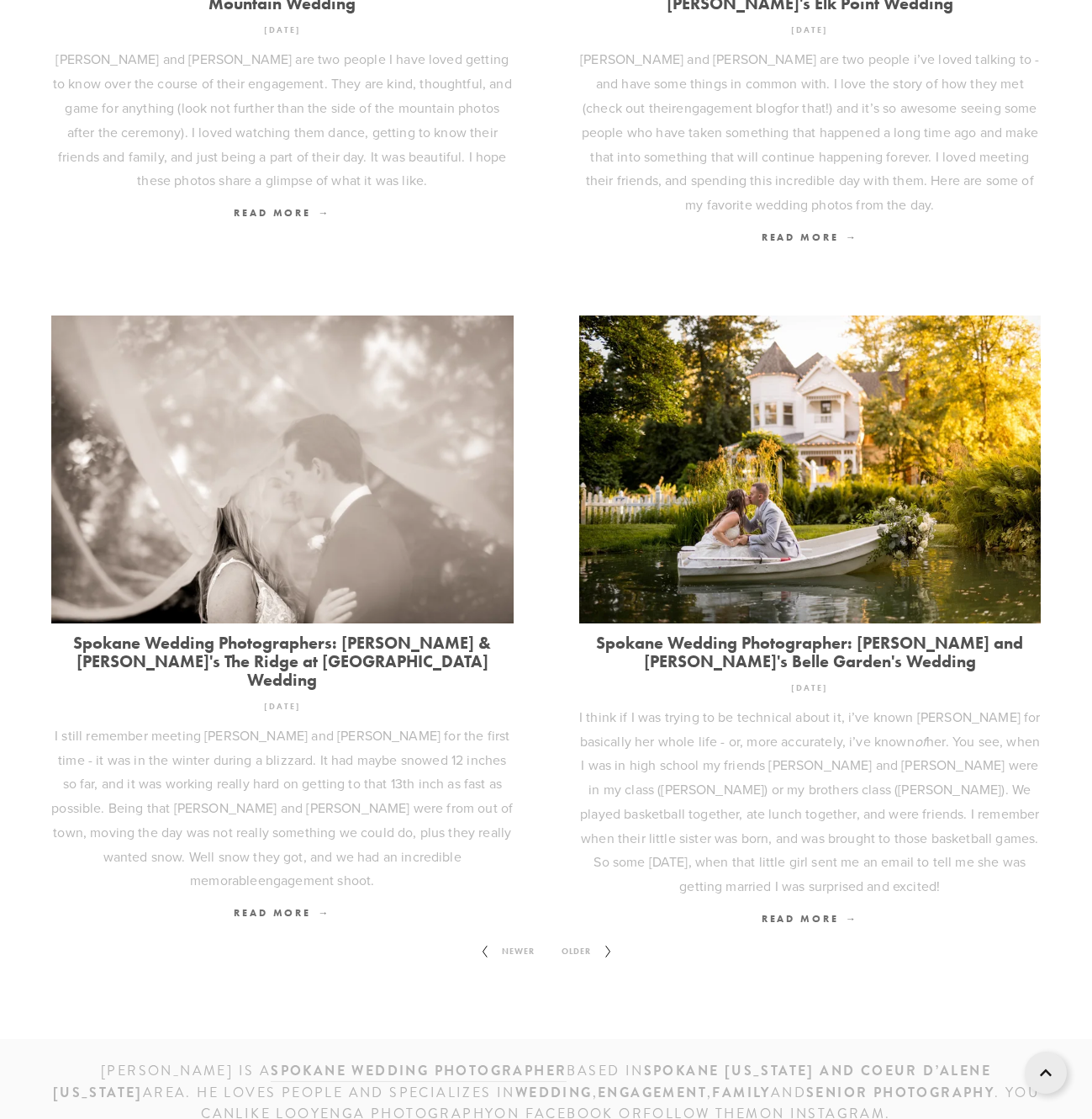
click at [587, 940] on span "Older" at bounding box center [576, 951] width 43 height 22
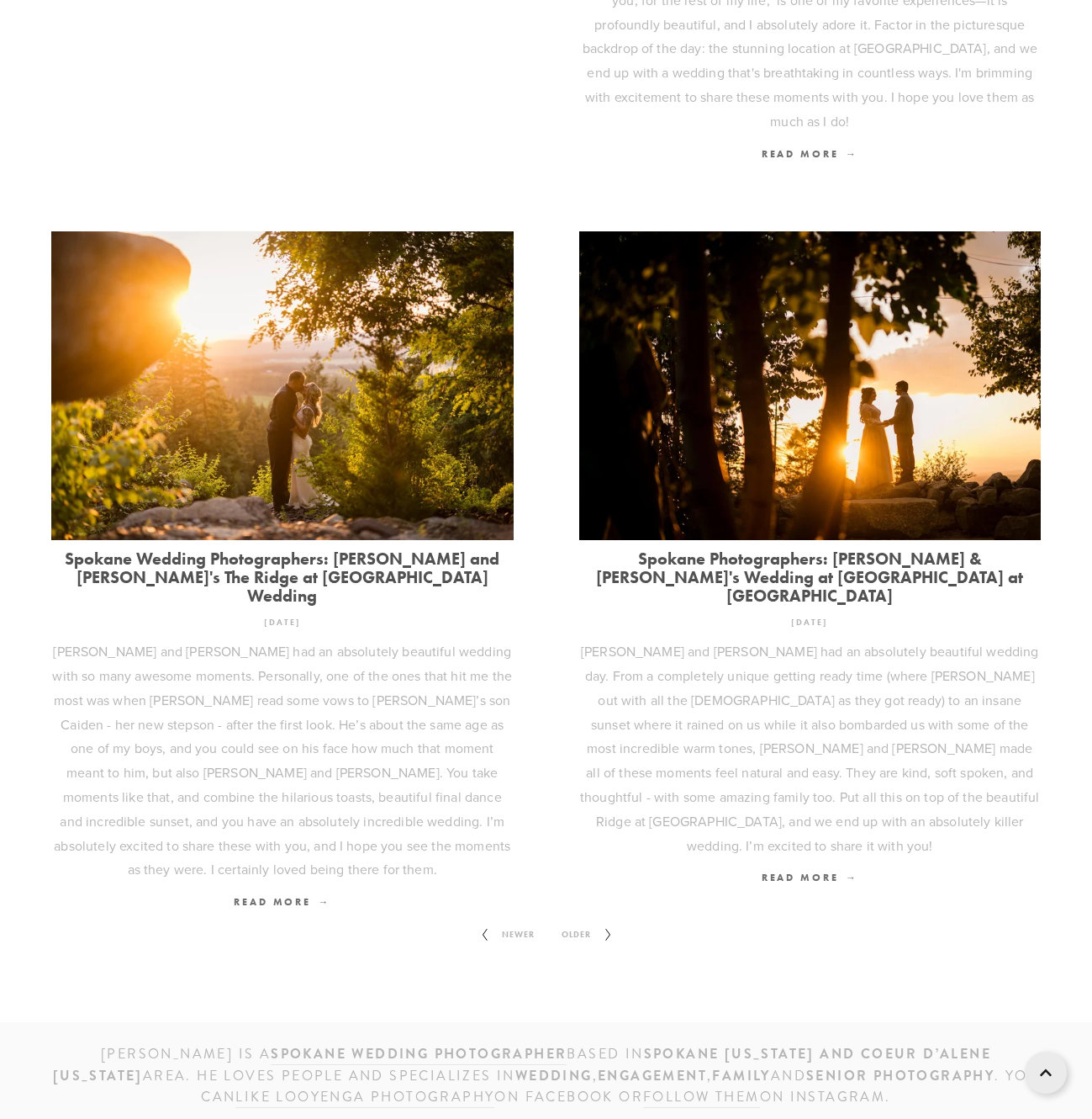
scroll to position [1934, 0]
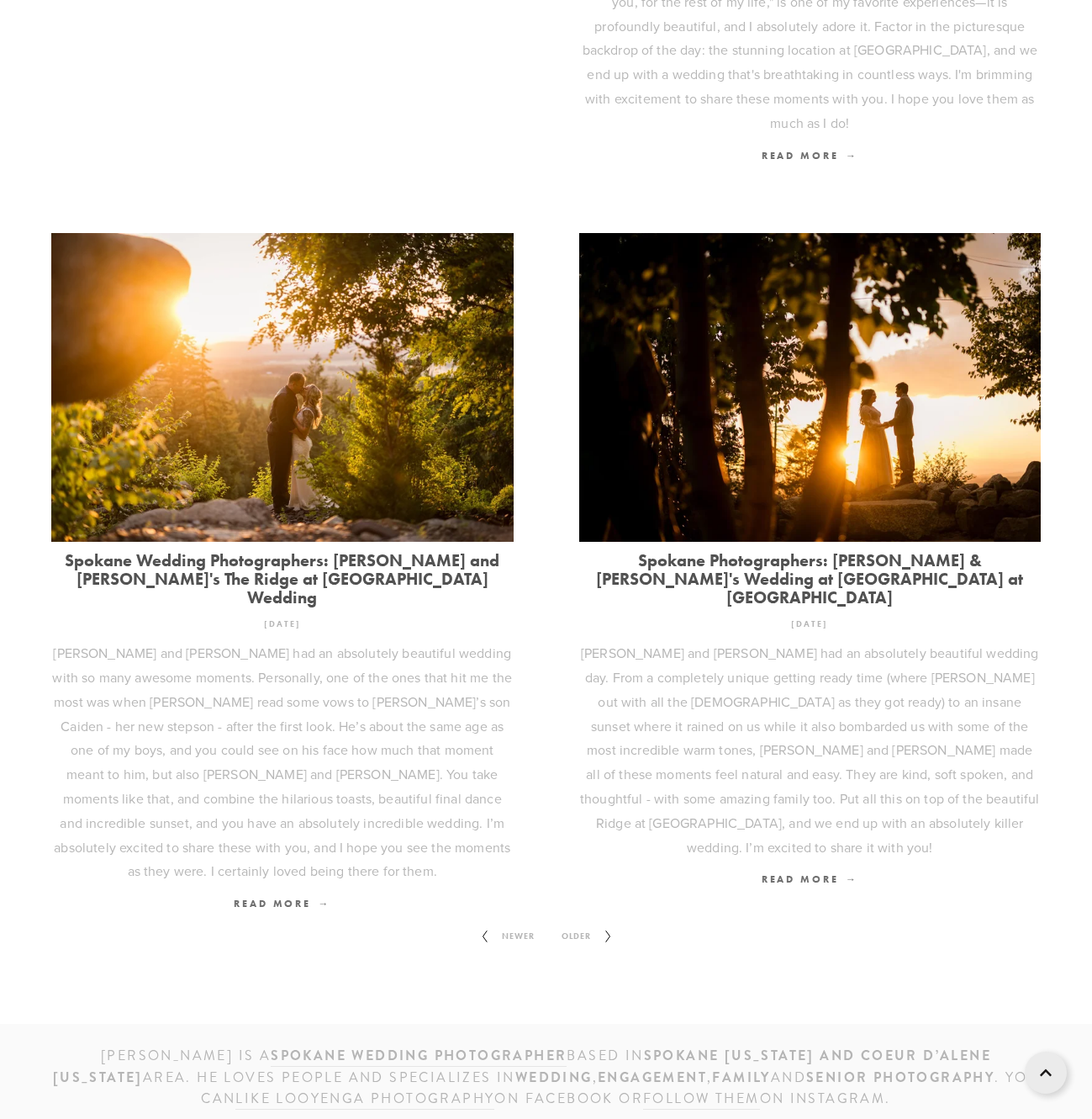
click at [587, 926] on span "Older" at bounding box center [576, 936] width 43 height 22
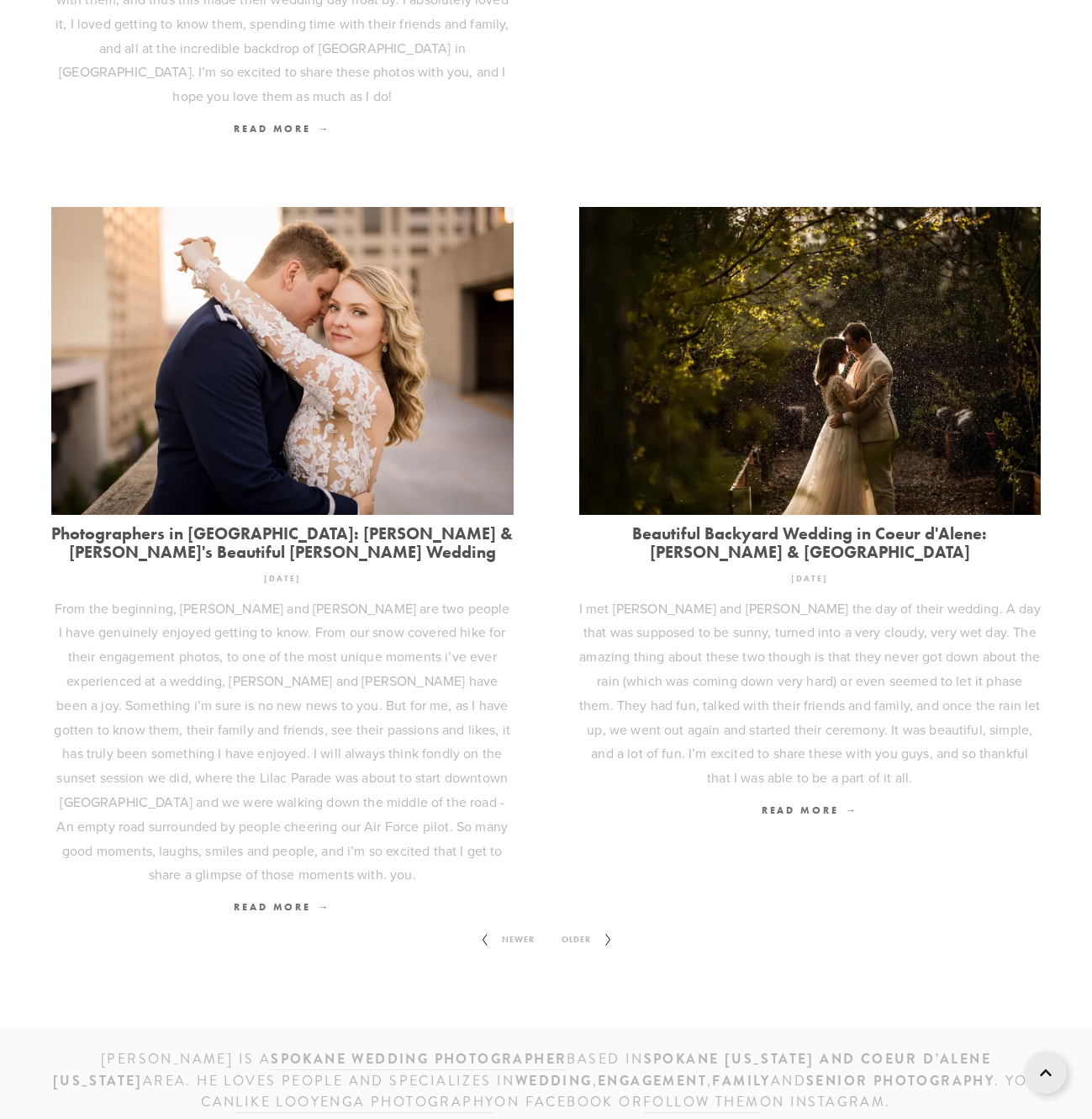
scroll to position [2033, 1]
click at [587, 929] on span "Older" at bounding box center [576, 939] width 43 height 22
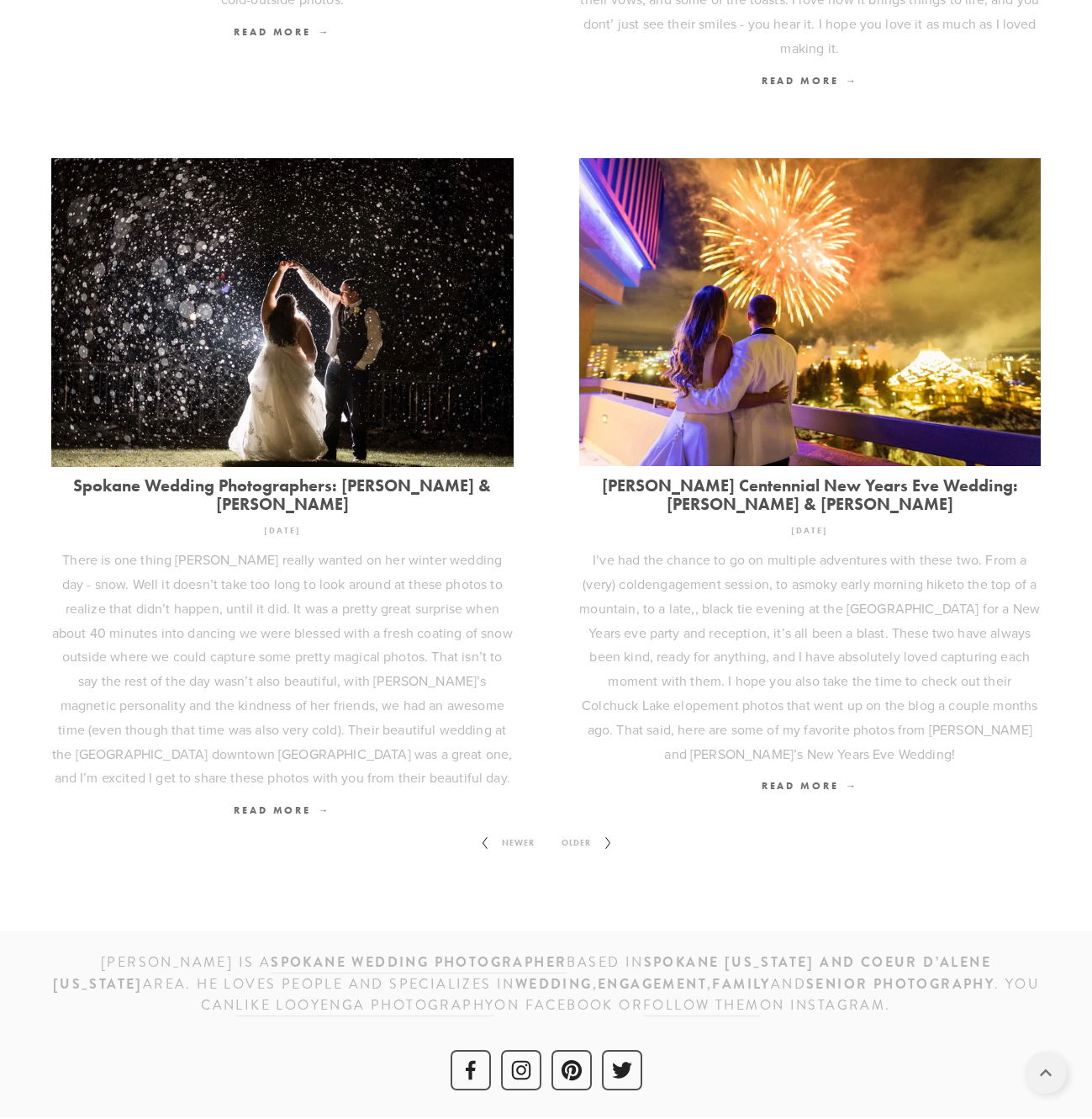
scroll to position [2033, 0]
click at [586, 832] on span "Older" at bounding box center [576, 842] width 43 height 22
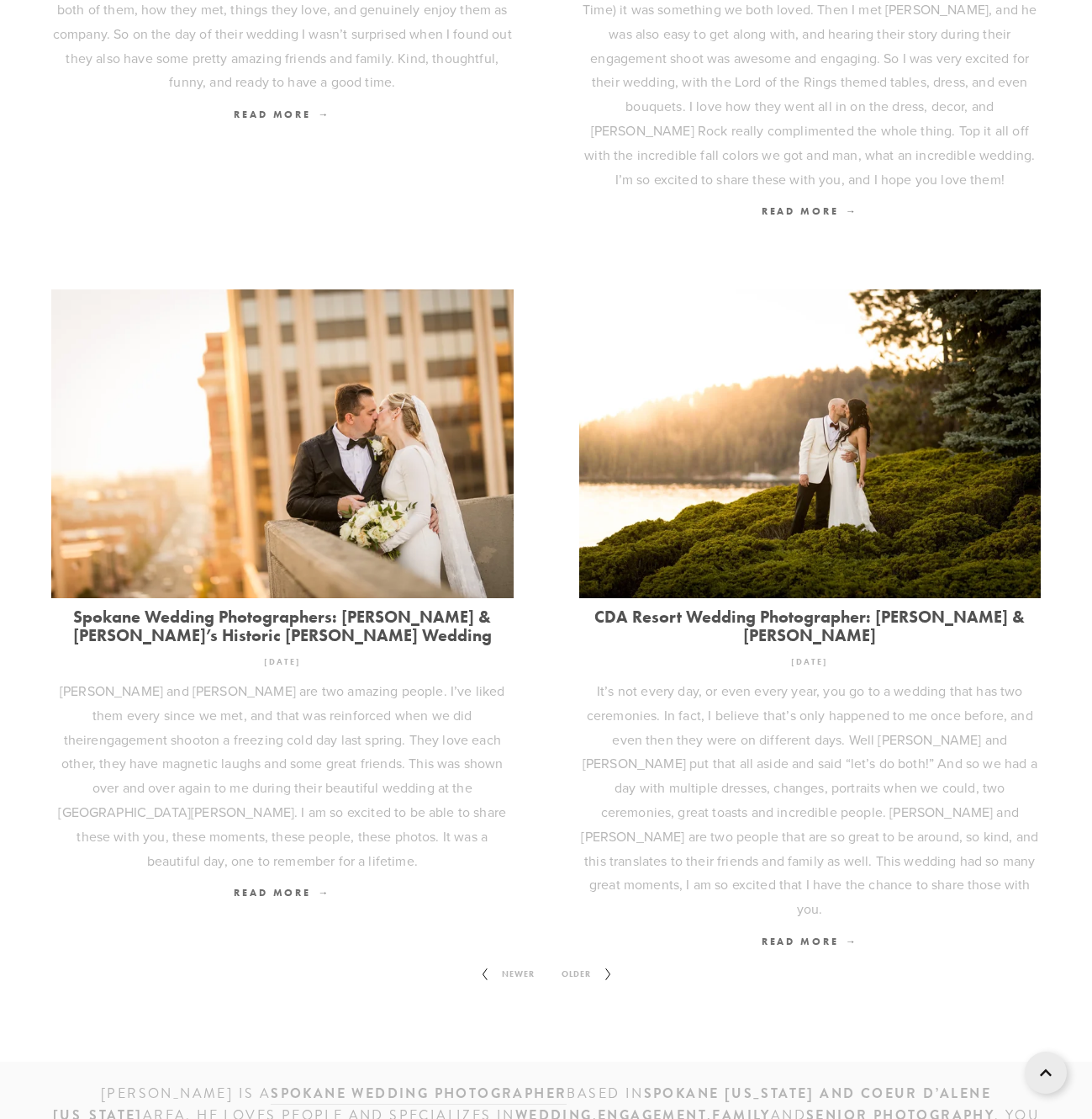
click at [585, 963] on span "Older" at bounding box center [576, 974] width 43 height 22
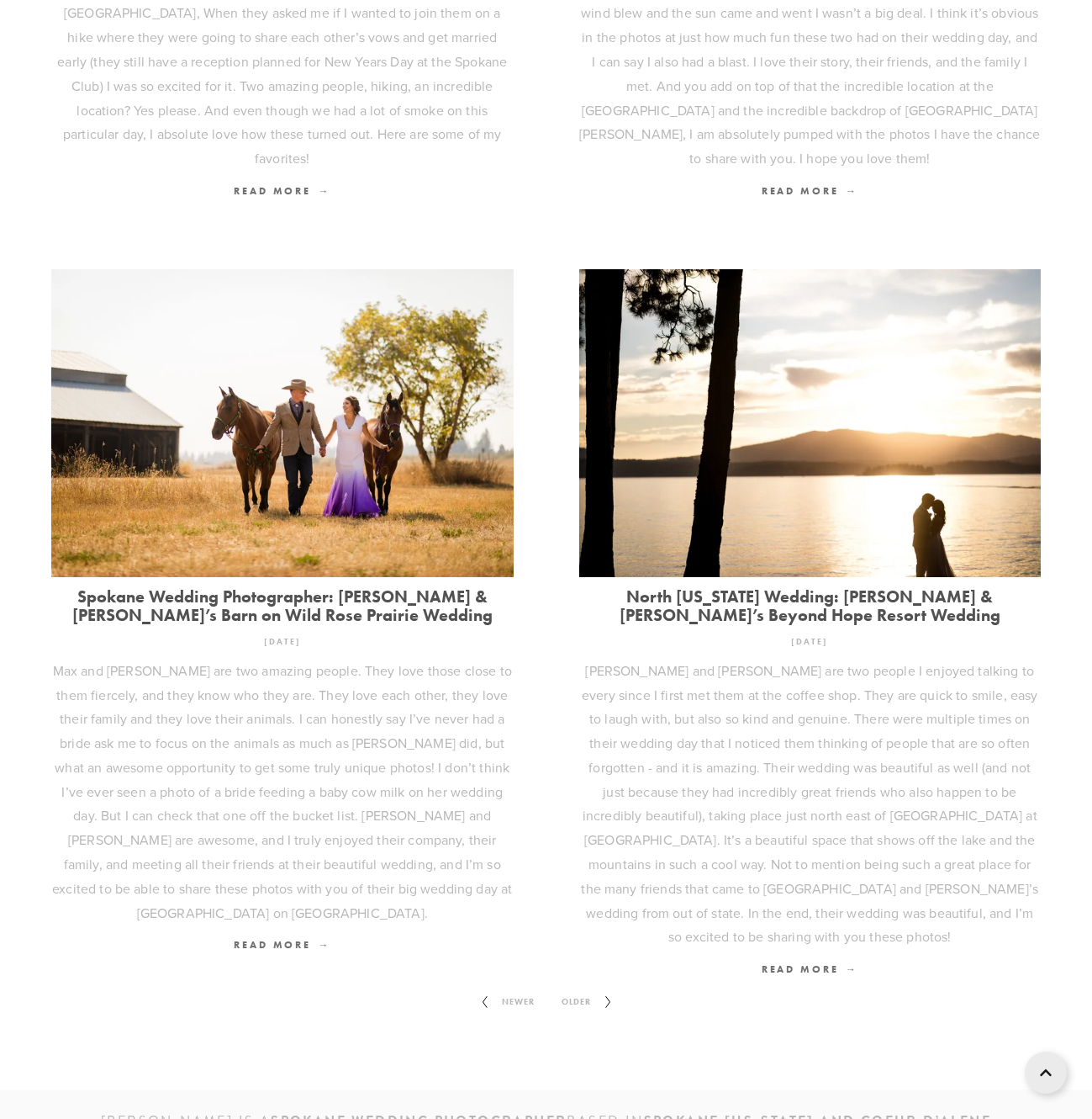
click at [586, 991] on span "Older" at bounding box center [576, 1001] width 43 height 22
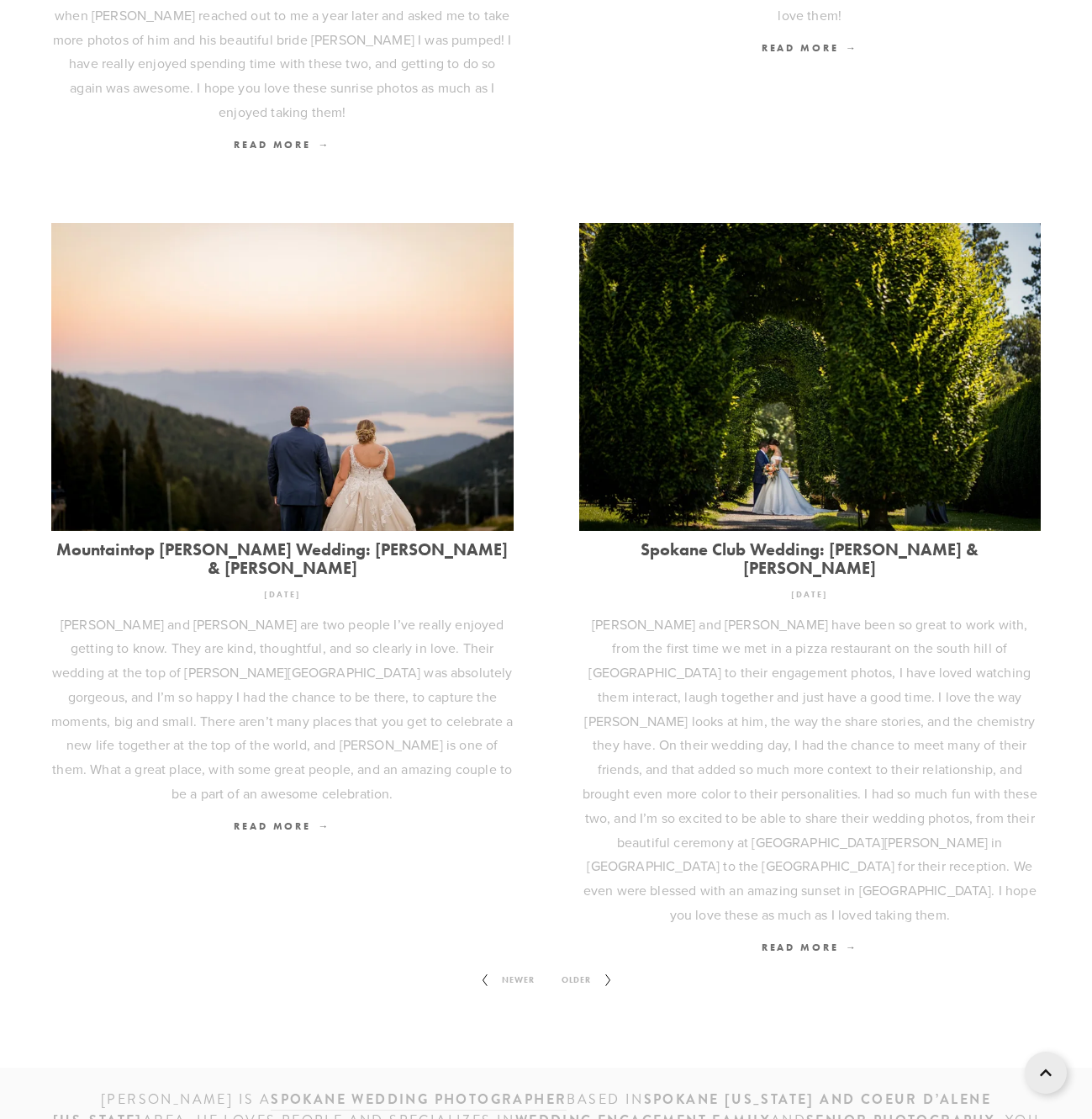
click at [581, 969] on span "Older" at bounding box center [576, 979] width 43 height 22
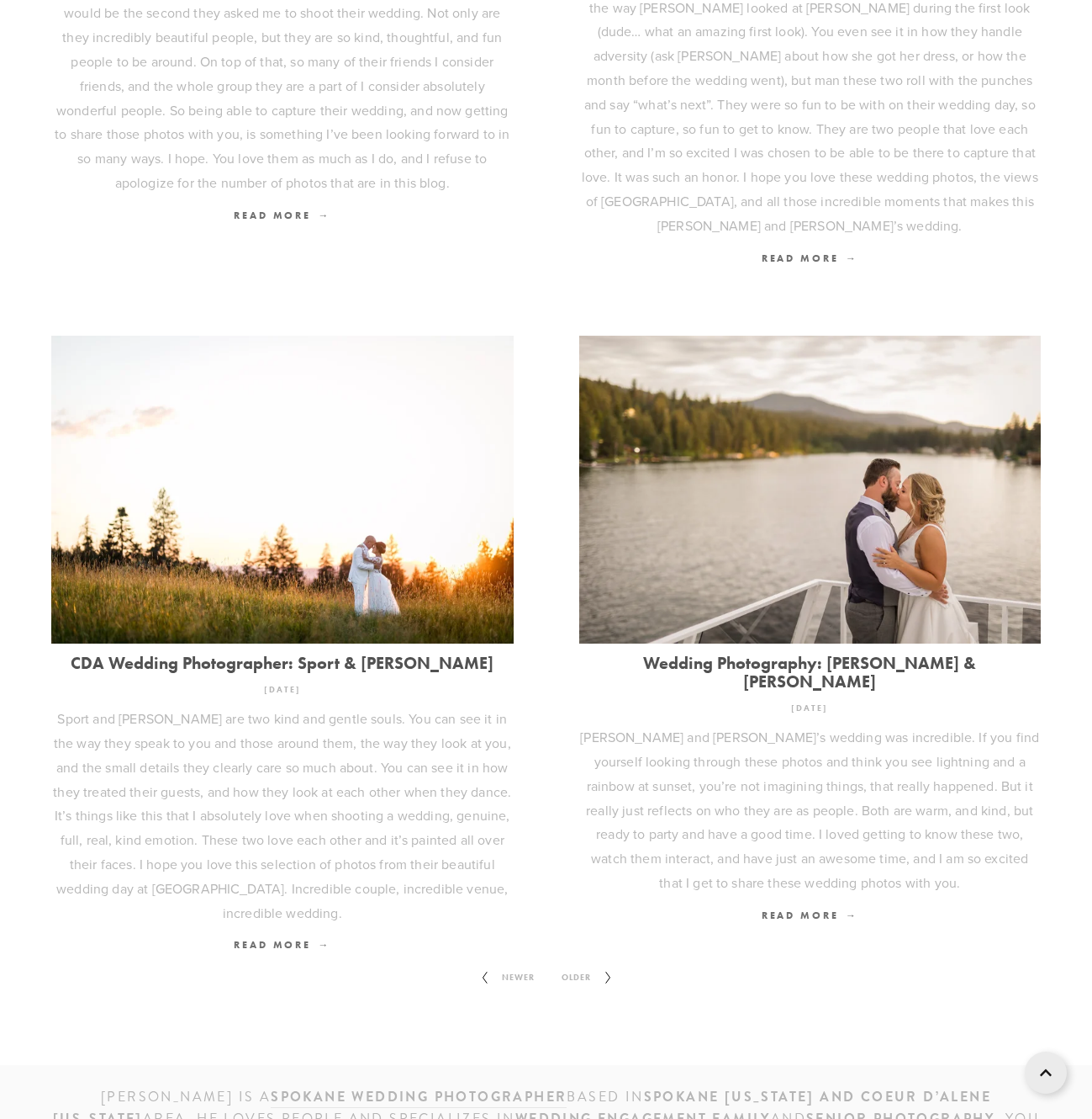
click at [583, 967] on span "Older" at bounding box center [576, 977] width 43 height 22
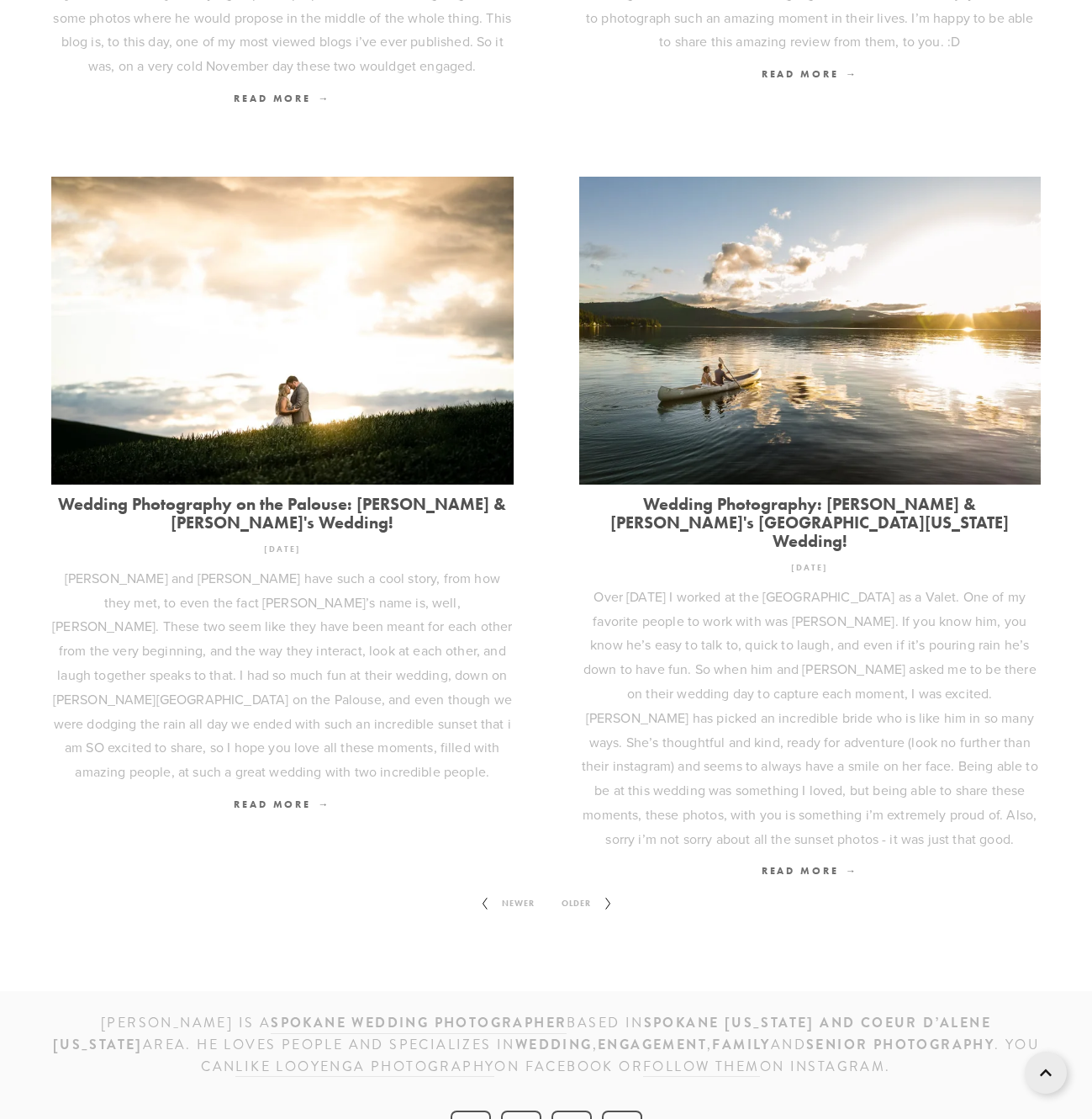
click at [583, 892] on span "Older" at bounding box center [576, 903] width 43 height 22
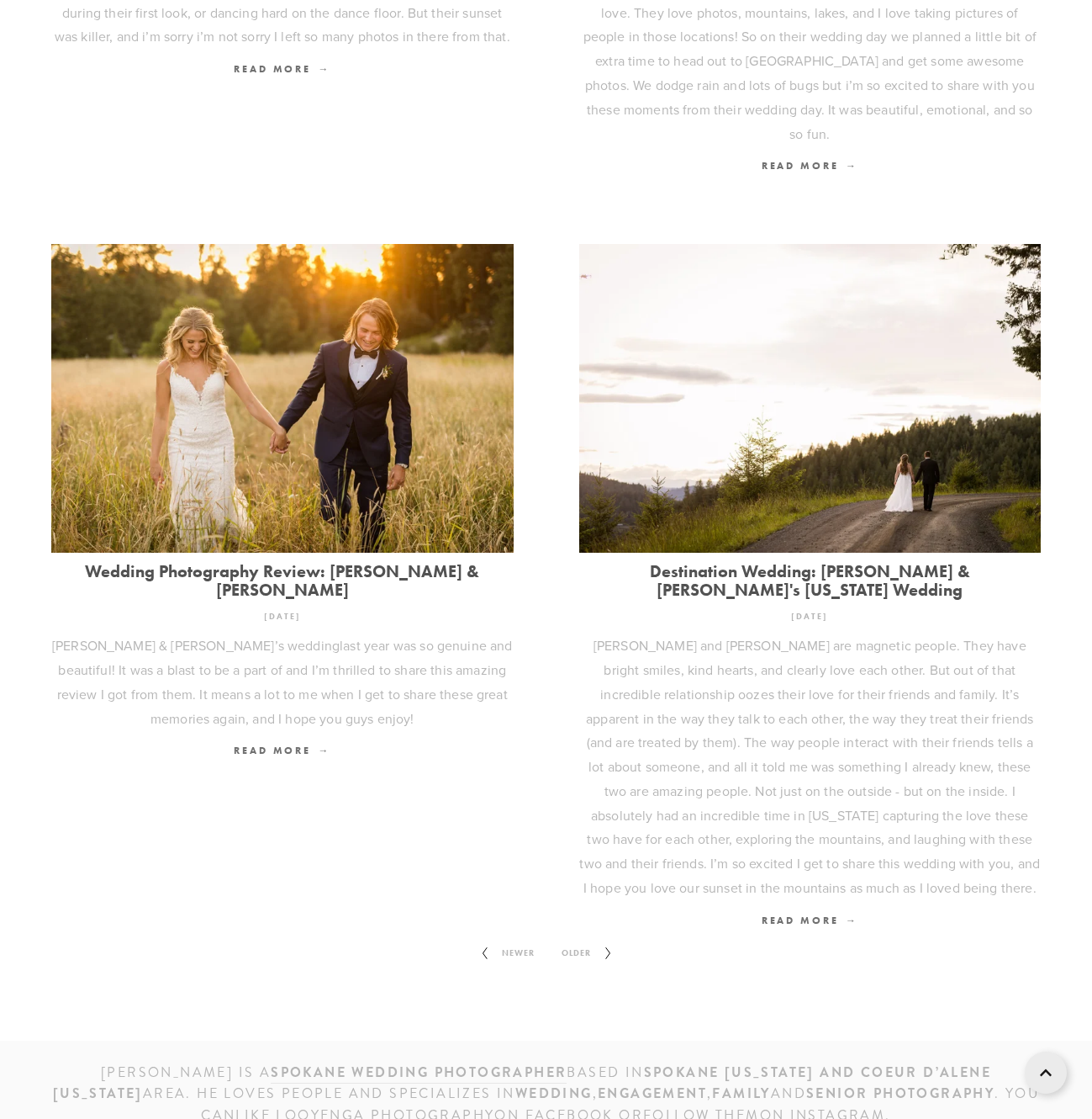
click at [583, 942] on span "Older" at bounding box center [576, 952] width 43 height 22
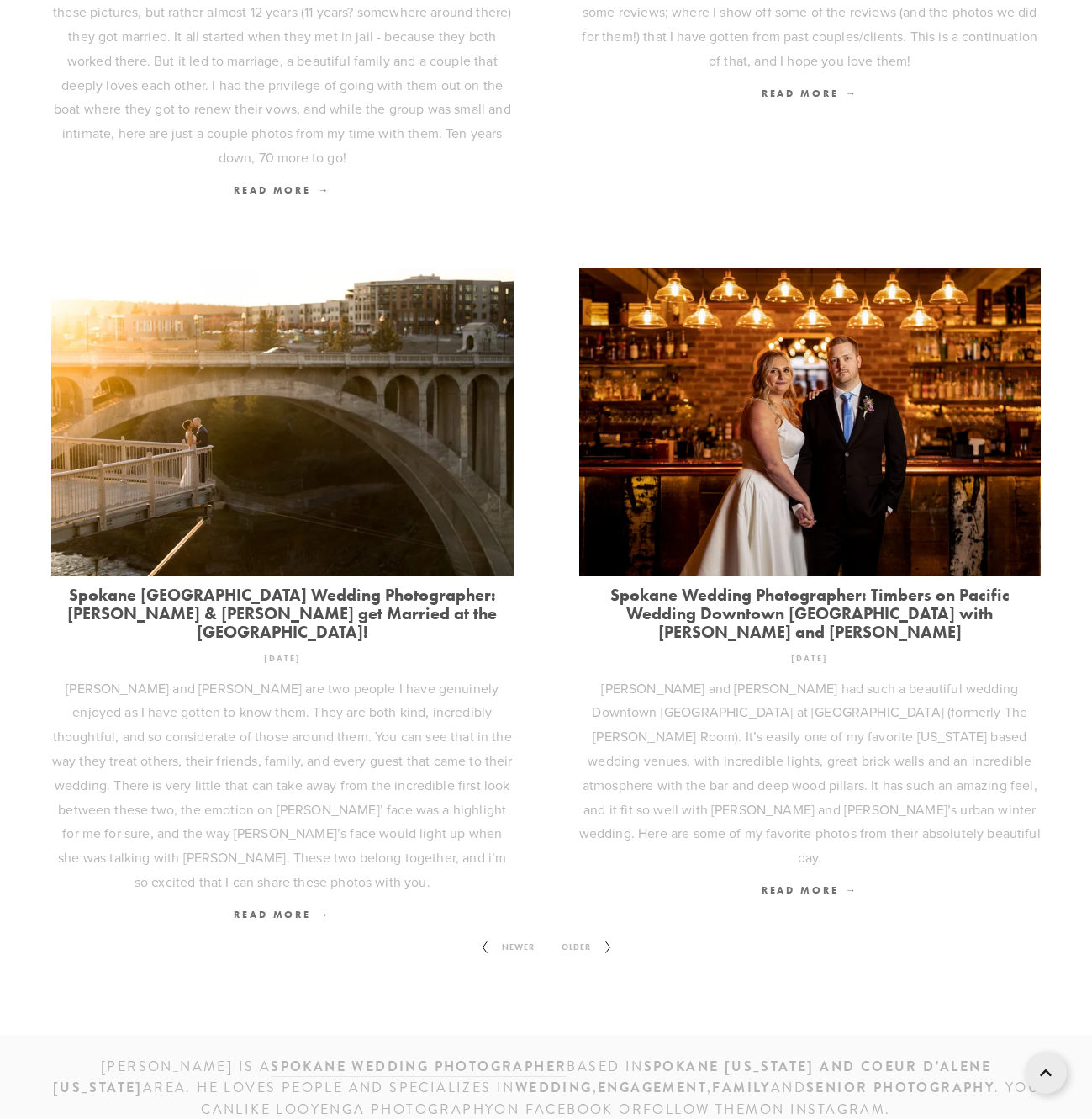
click at [583, 936] on span "Older" at bounding box center [576, 947] width 43 height 22
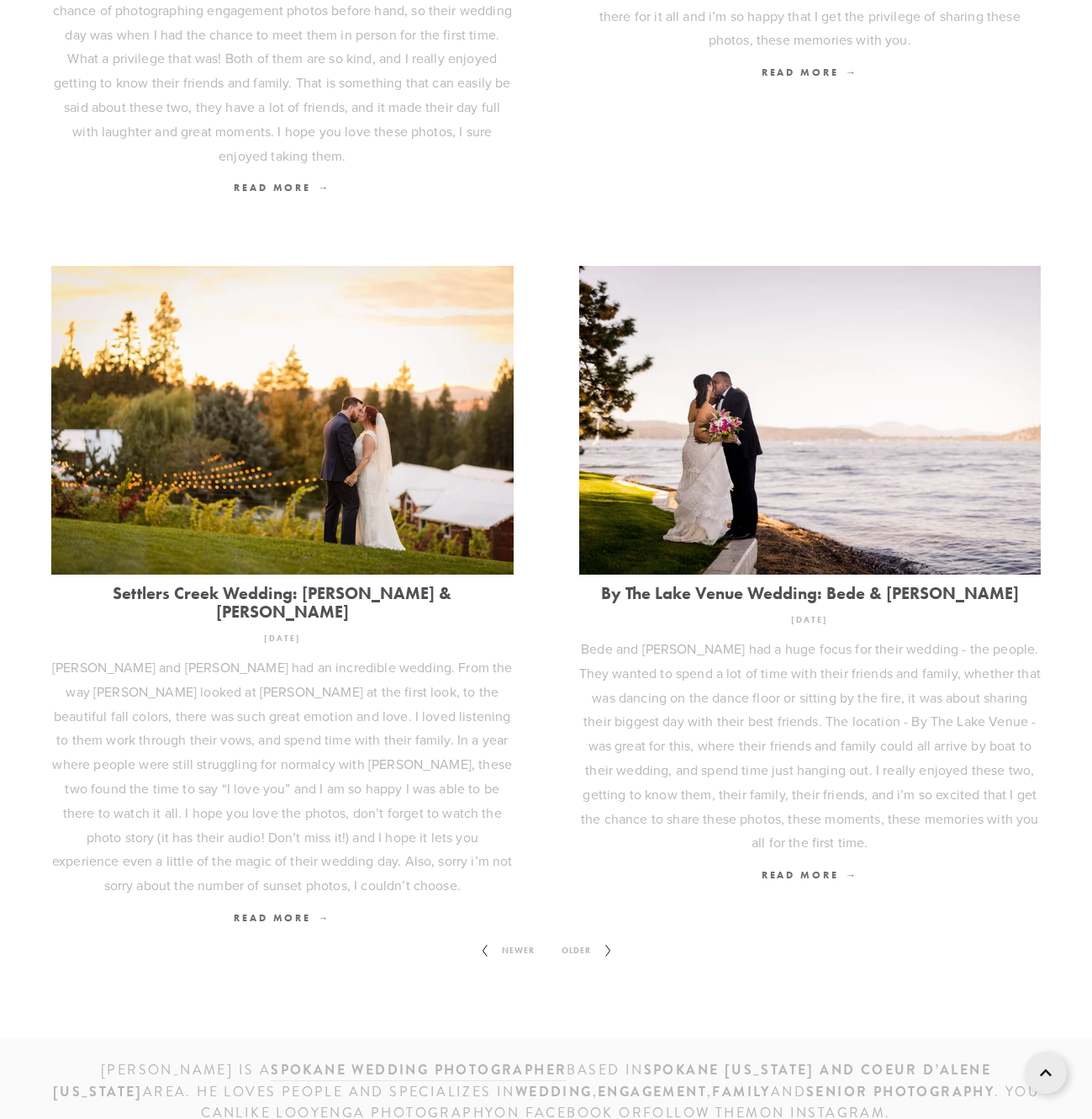
click at [583, 939] on span "Older" at bounding box center [576, 950] width 43 height 22
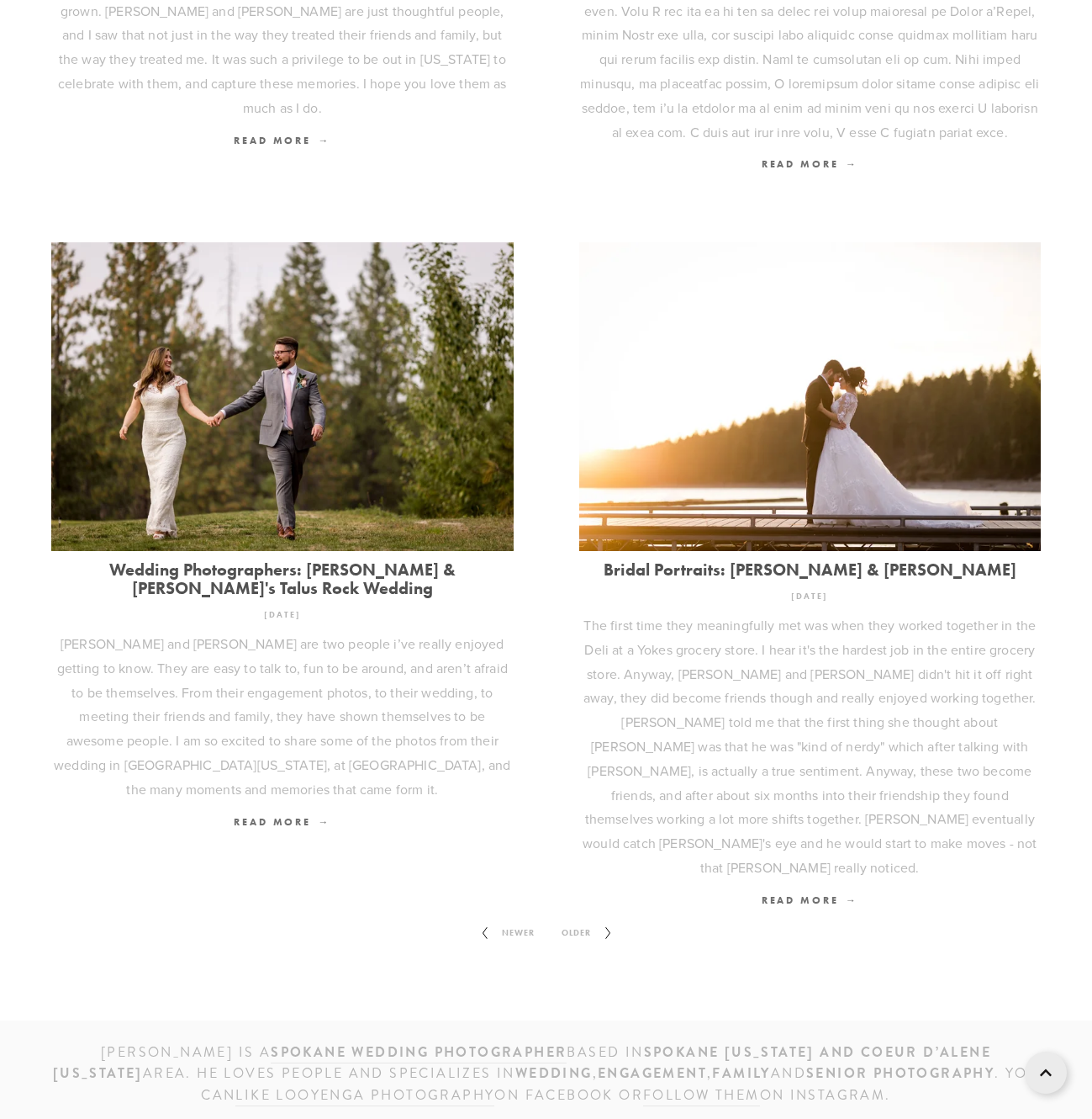
click at [583, 922] on span "Older" at bounding box center [576, 932] width 43 height 22
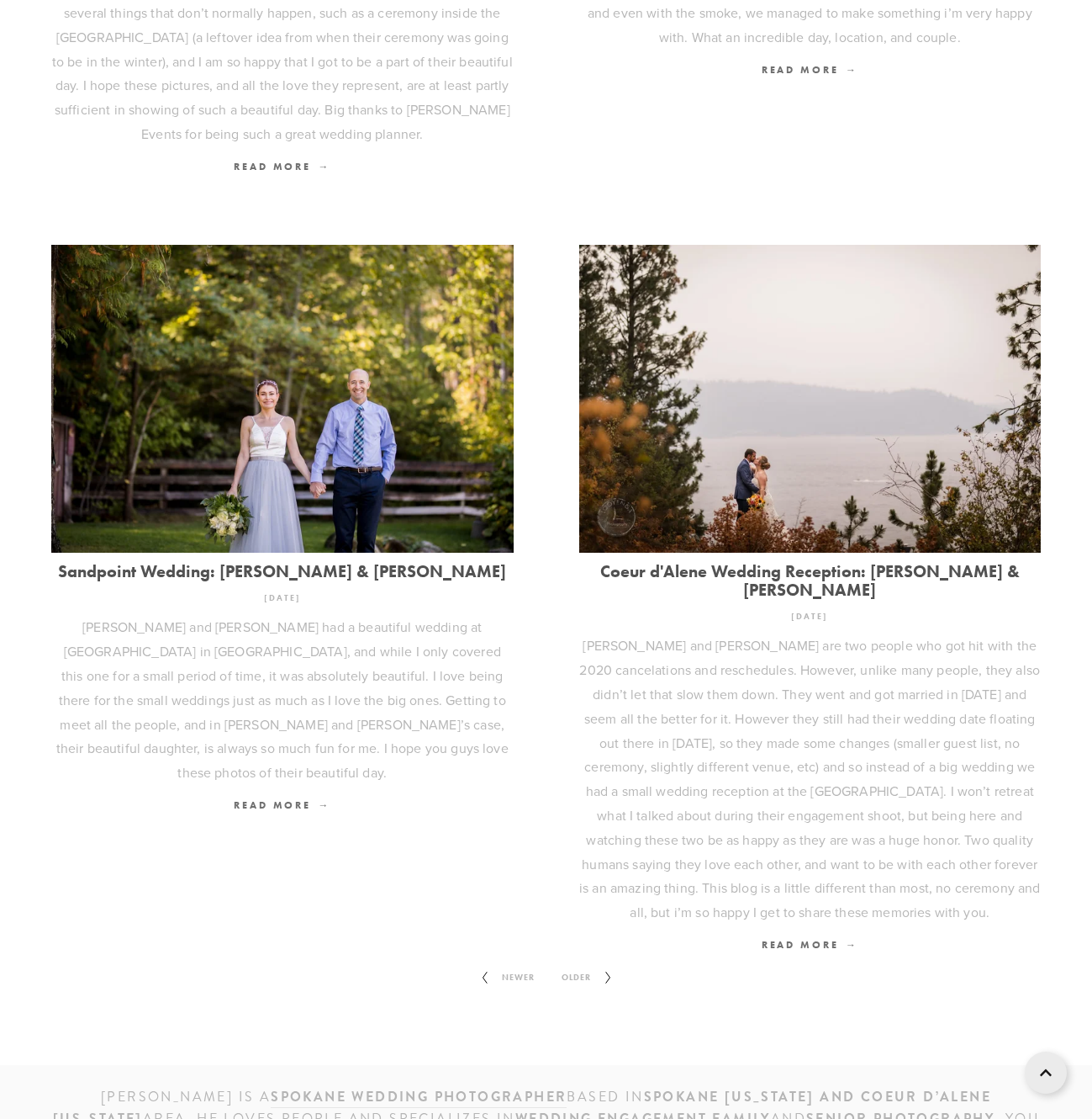
click at [583, 967] on span "Older" at bounding box center [576, 977] width 43 height 22
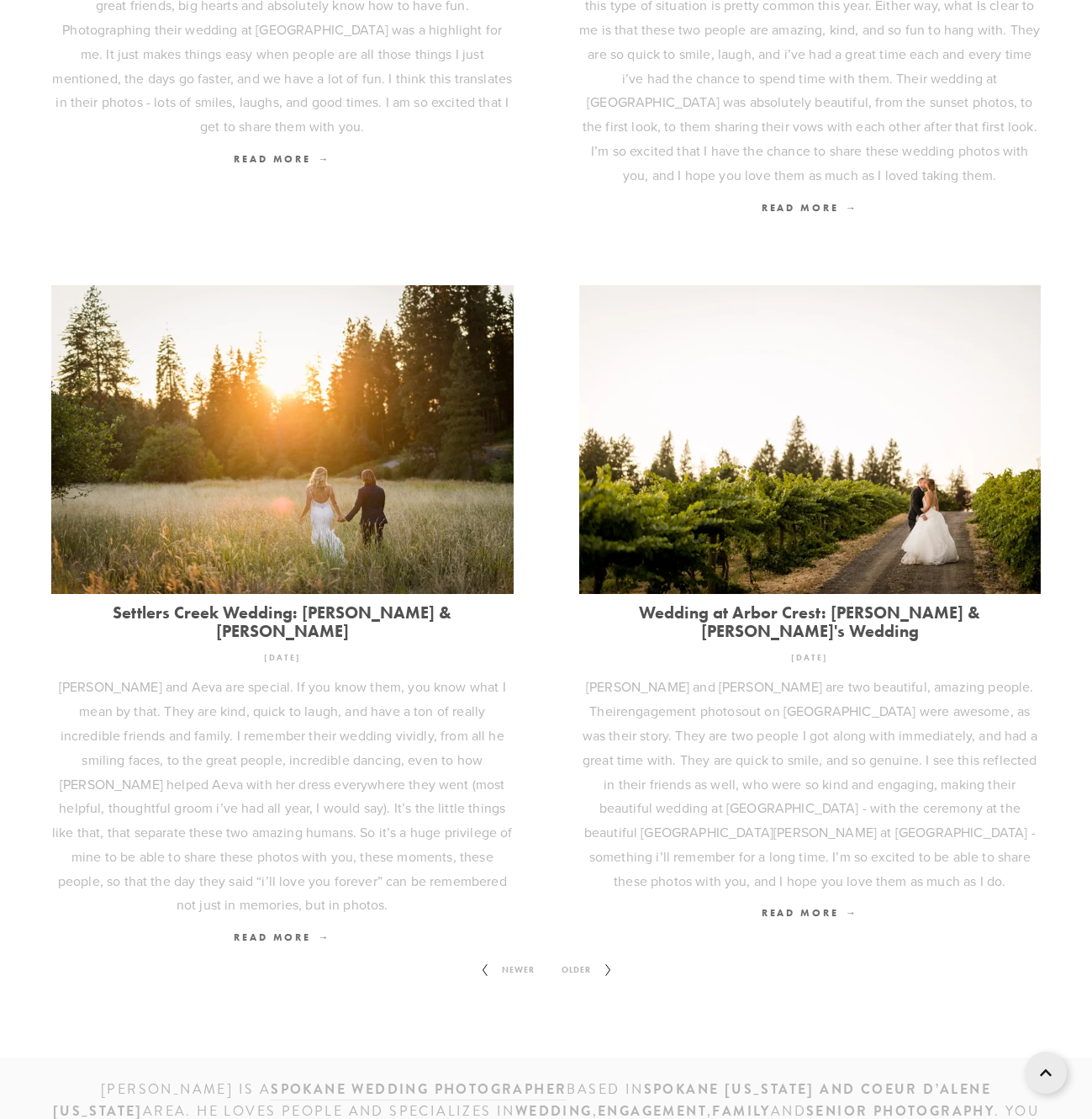
click at [583, 959] on span "Older" at bounding box center [576, 970] width 43 height 22
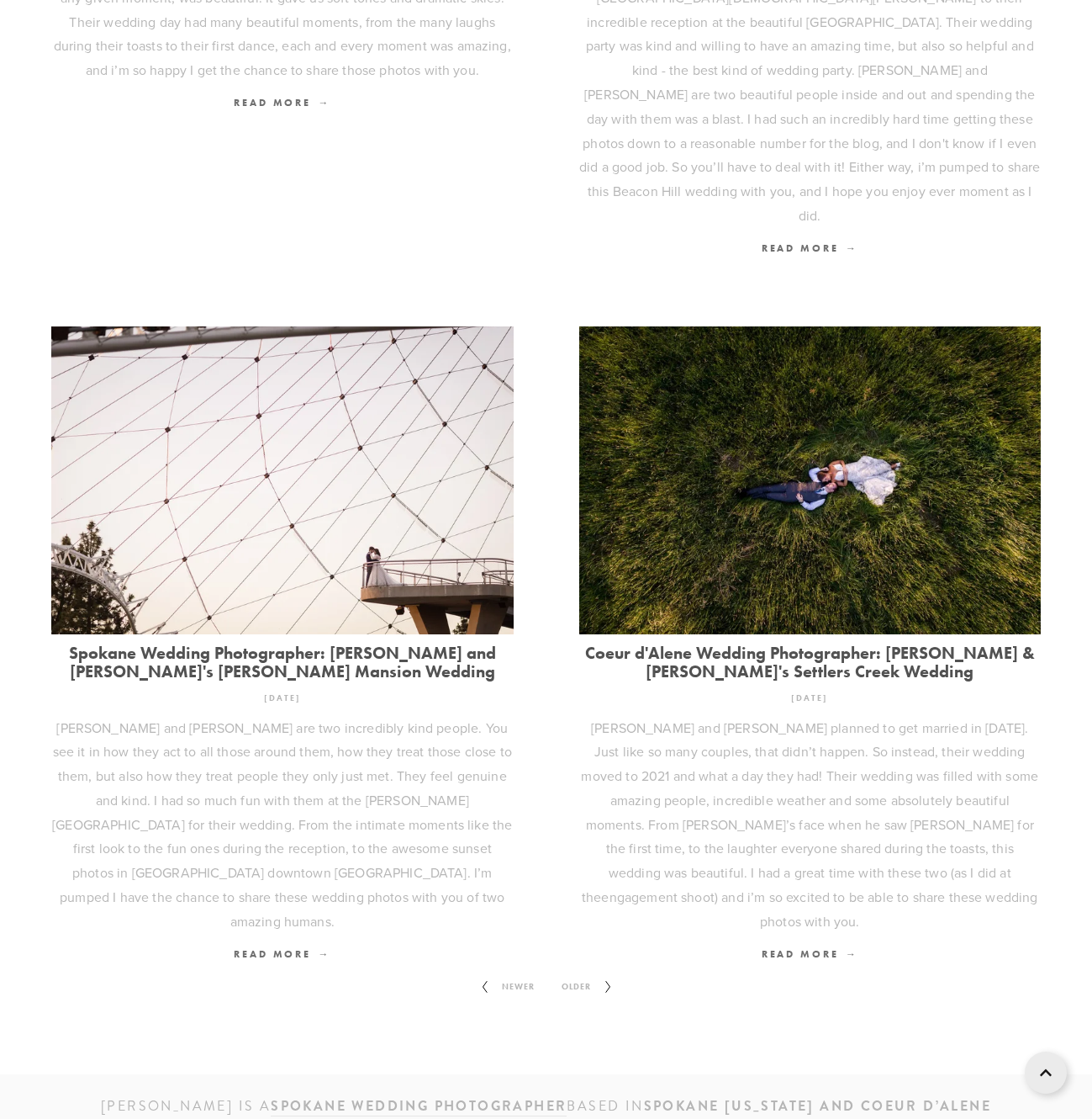
click at [583, 975] on span "Older" at bounding box center [576, 986] width 43 height 22
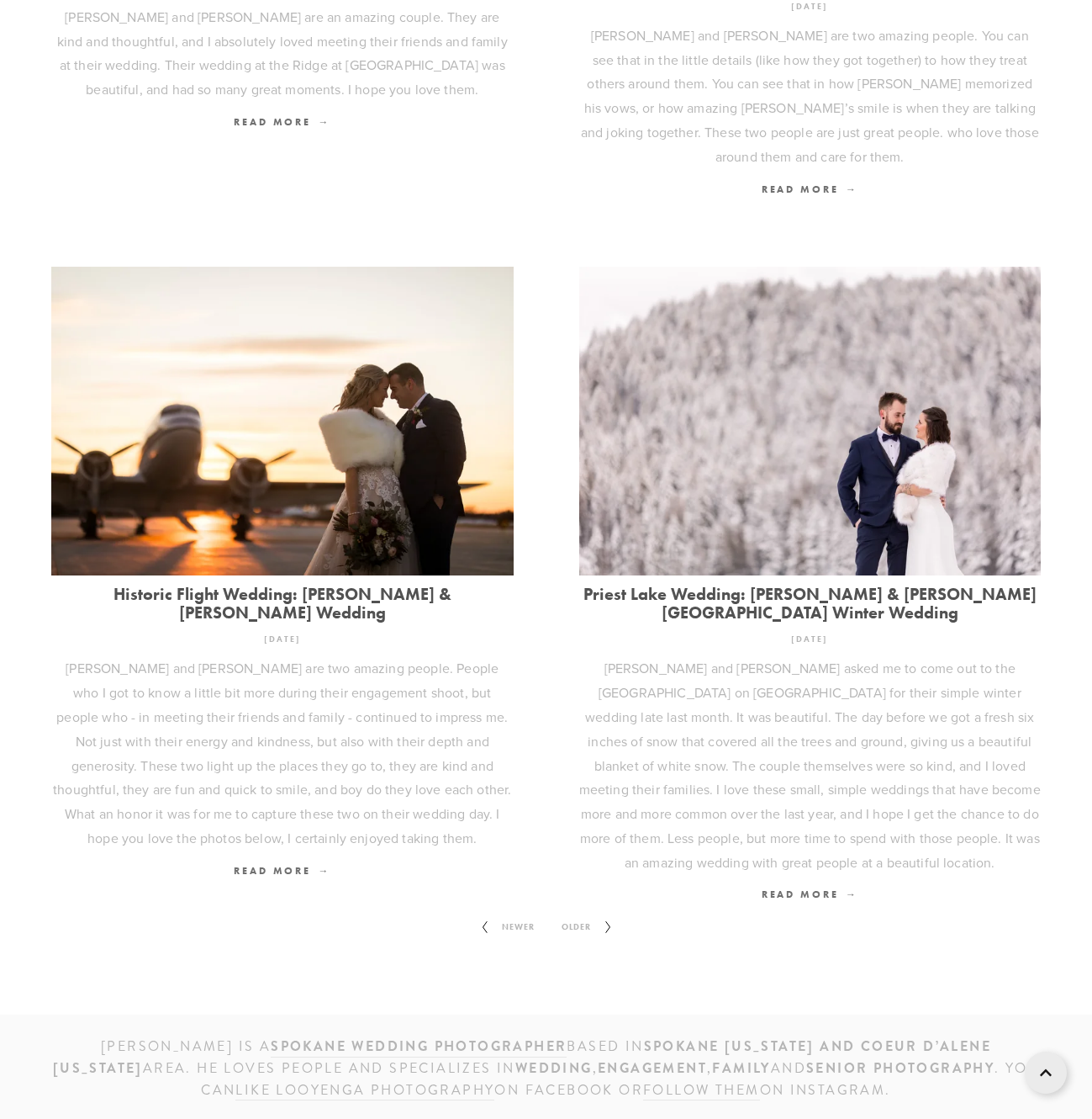
click at [583, 916] on span "Older" at bounding box center [576, 927] width 43 height 22
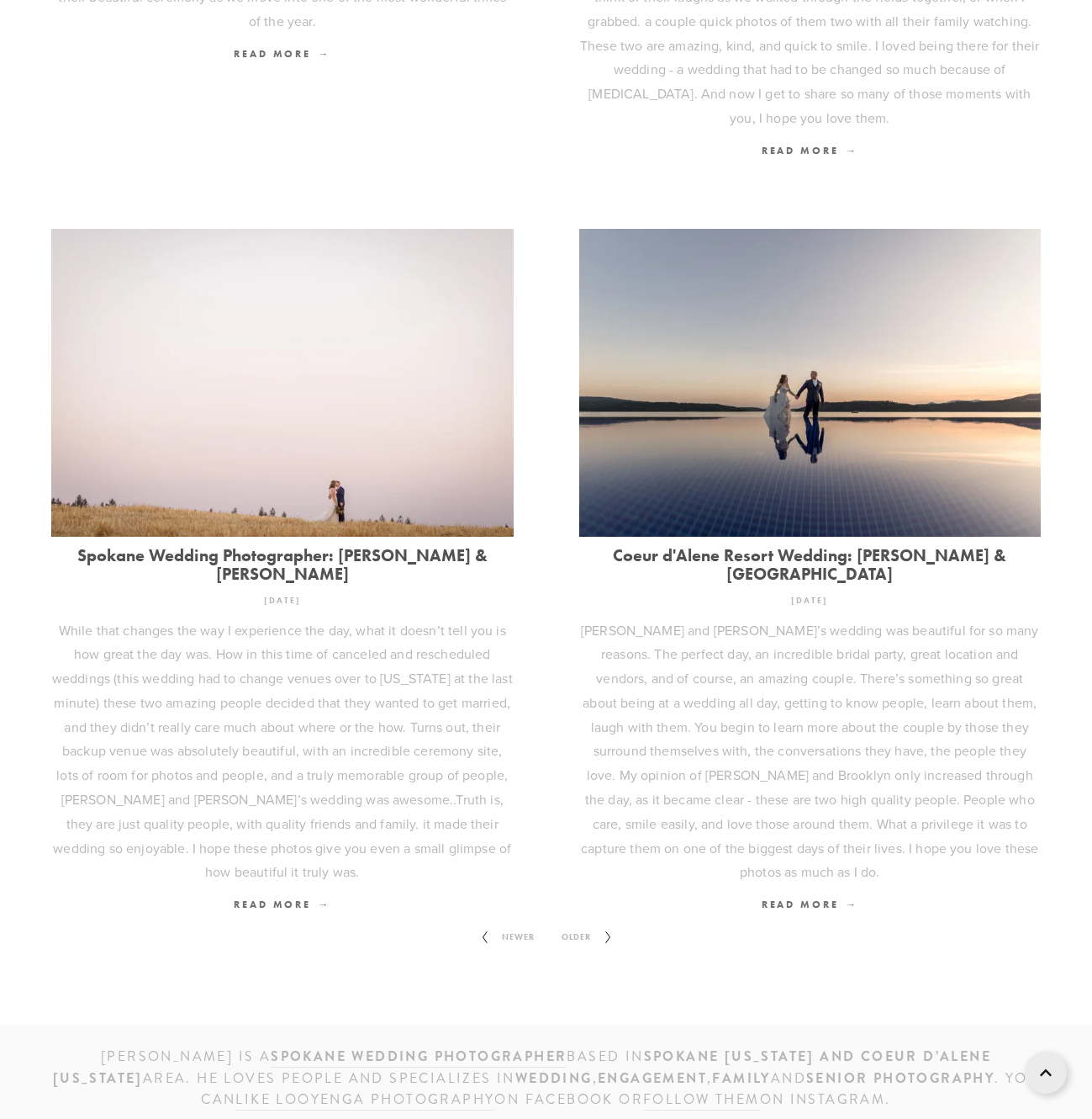
click at [583, 926] on span "Older" at bounding box center [576, 936] width 43 height 22
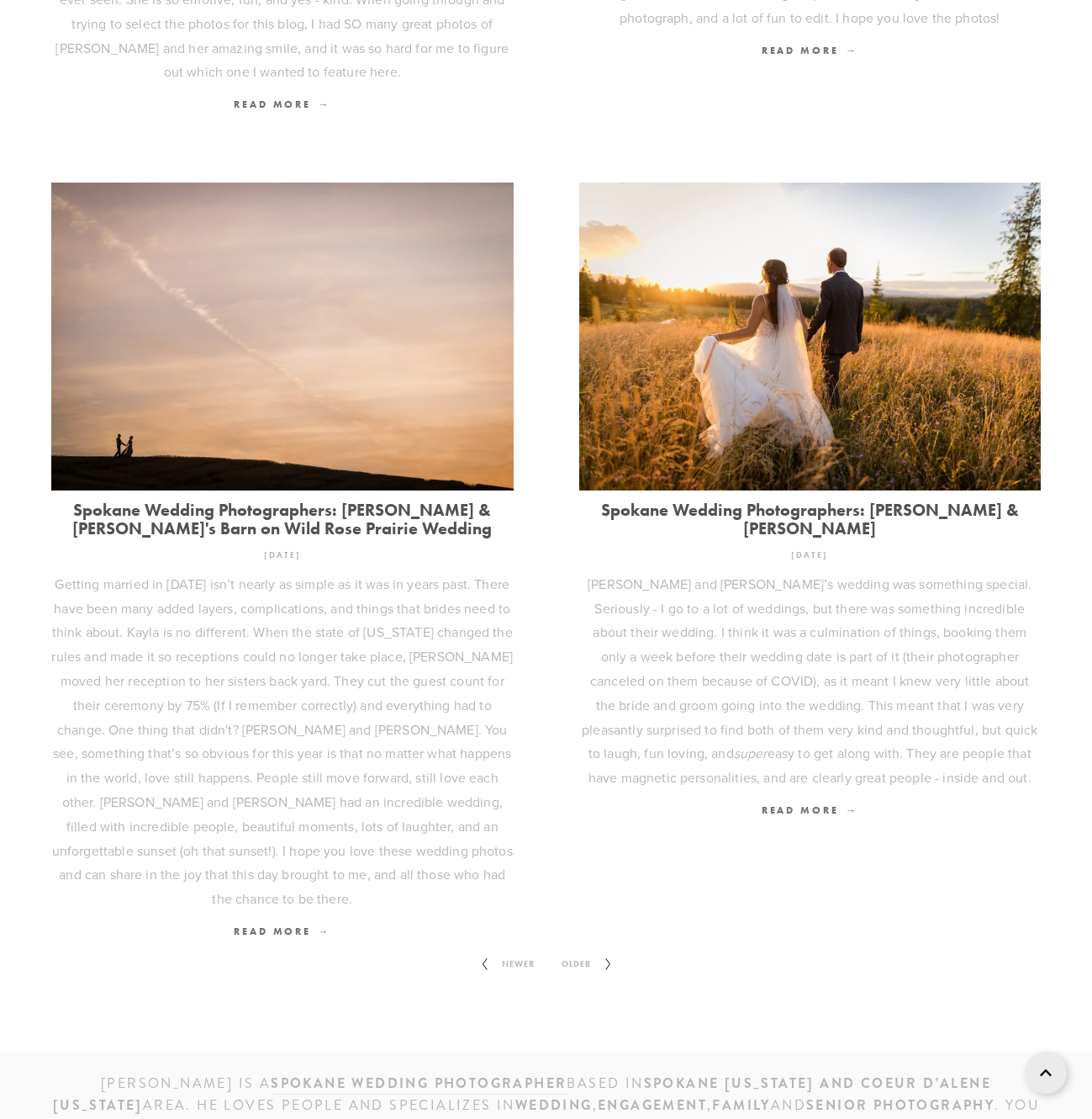
click at [585, 953] on span "Older" at bounding box center [576, 964] width 43 height 22
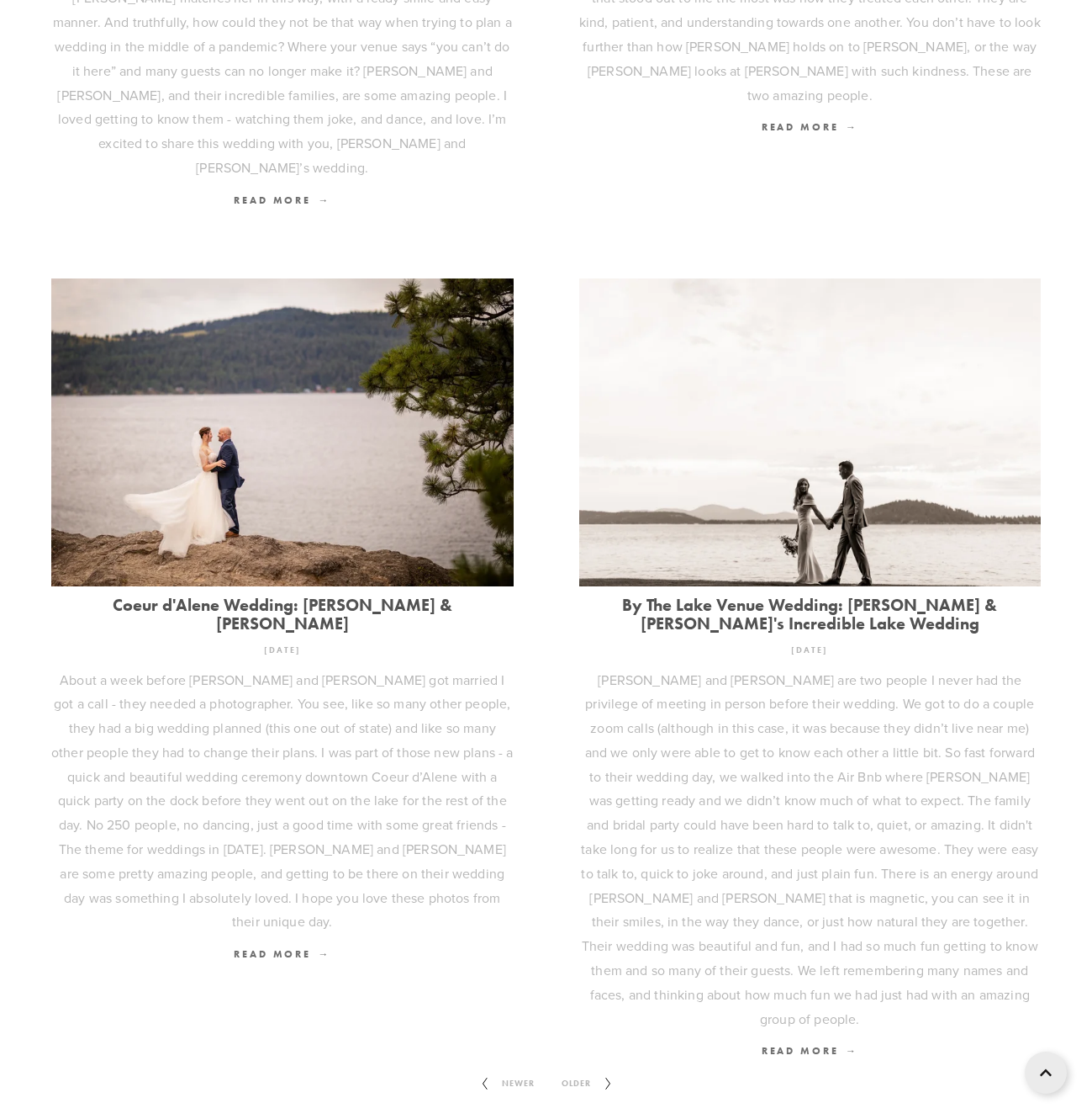
click at [580, 1072] on span "Older" at bounding box center [576, 1083] width 43 height 22
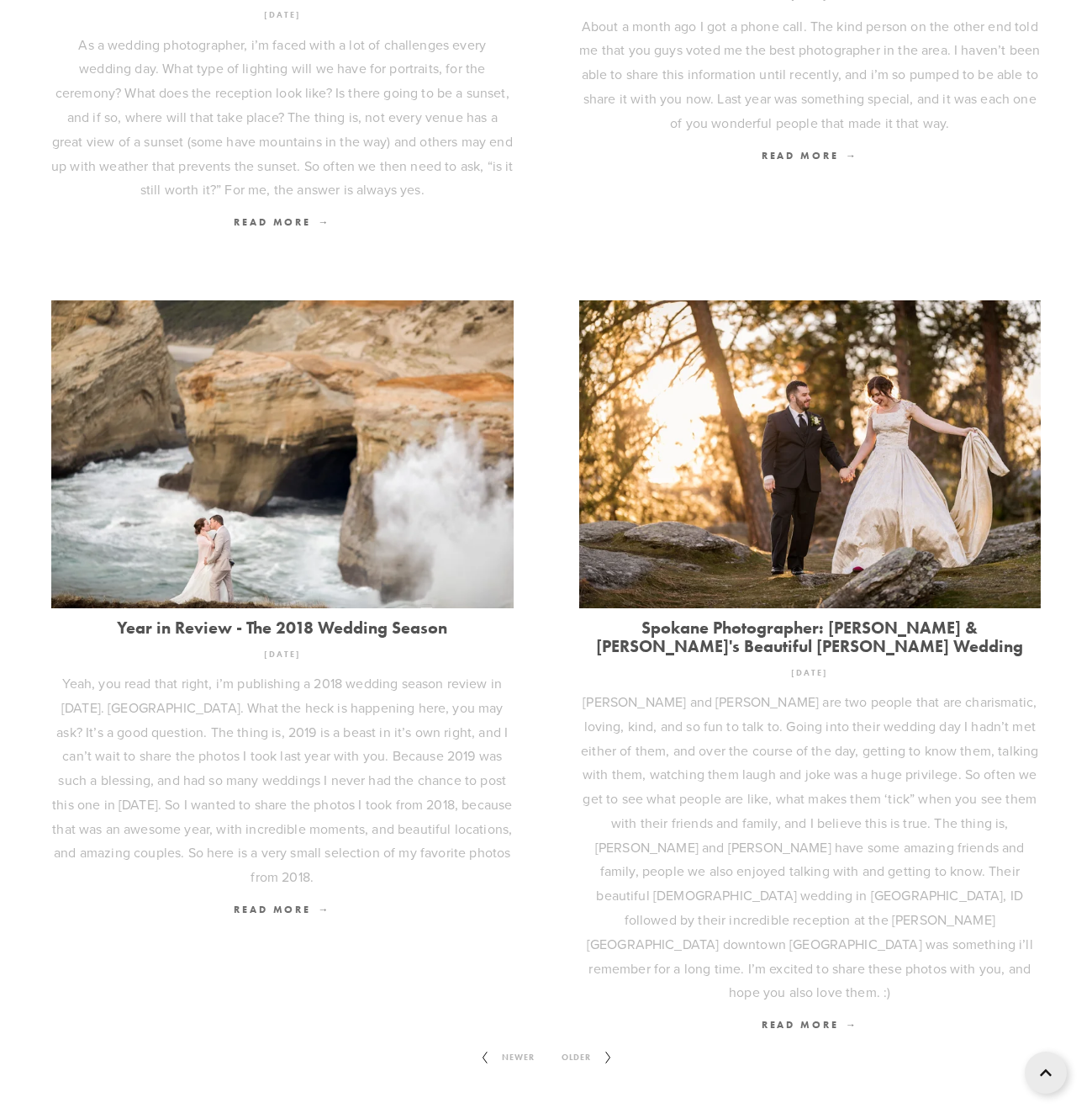
click at [527, 1046] on span "Newer" at bounding box center [519, 1057] width 46 height 22
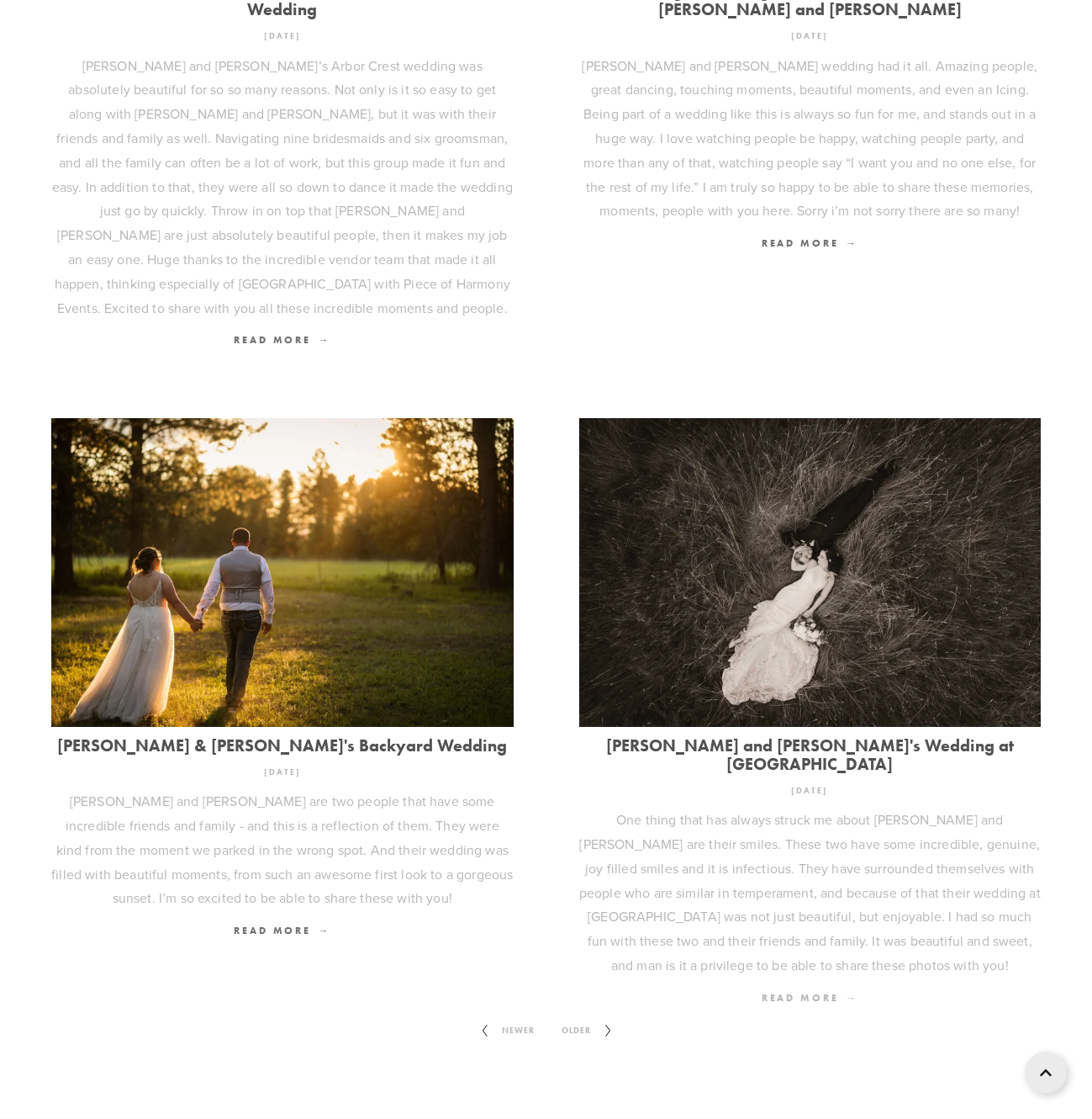
scroll to position [1633, 0]
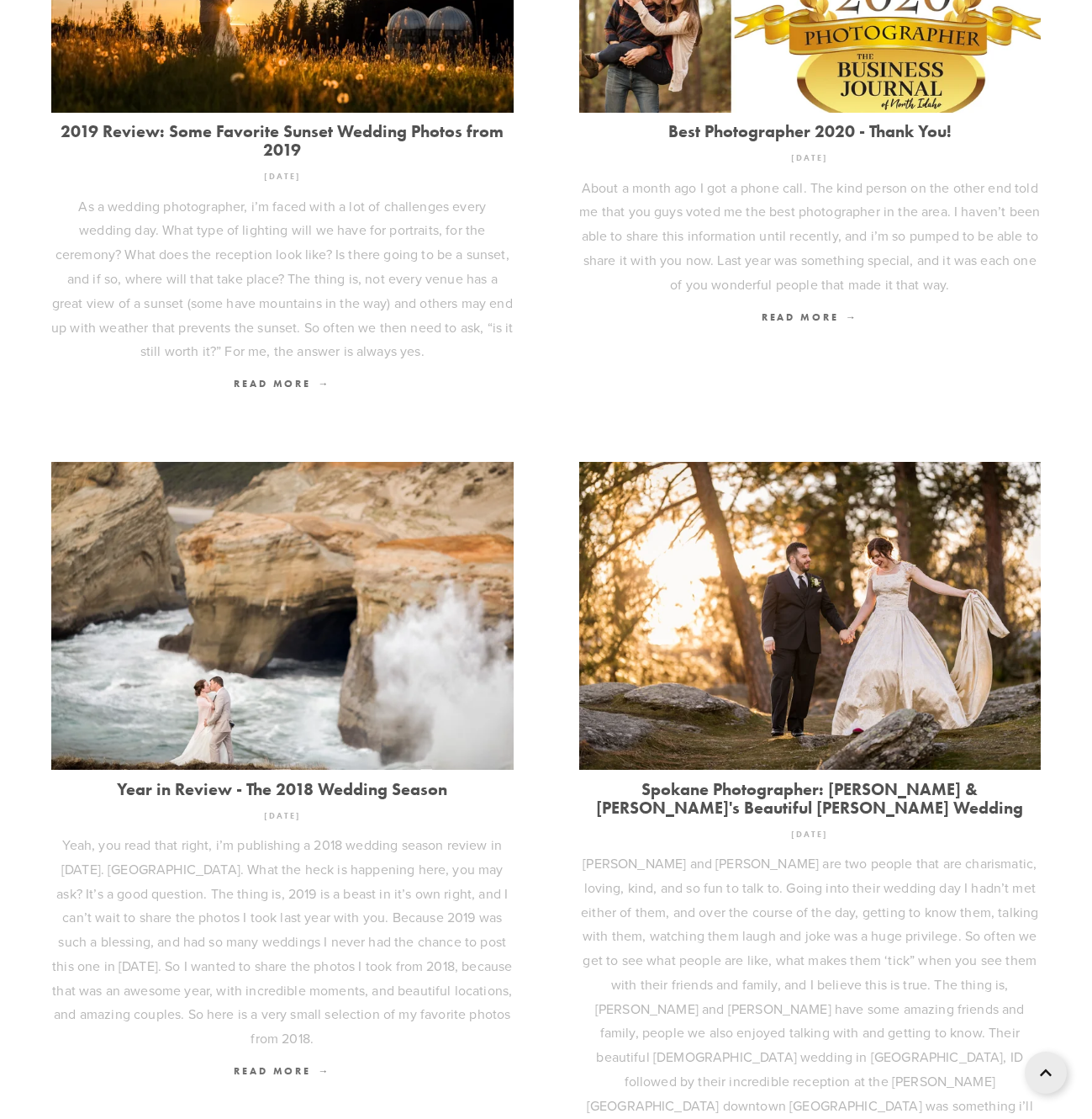
scroll to position [1794, 0]
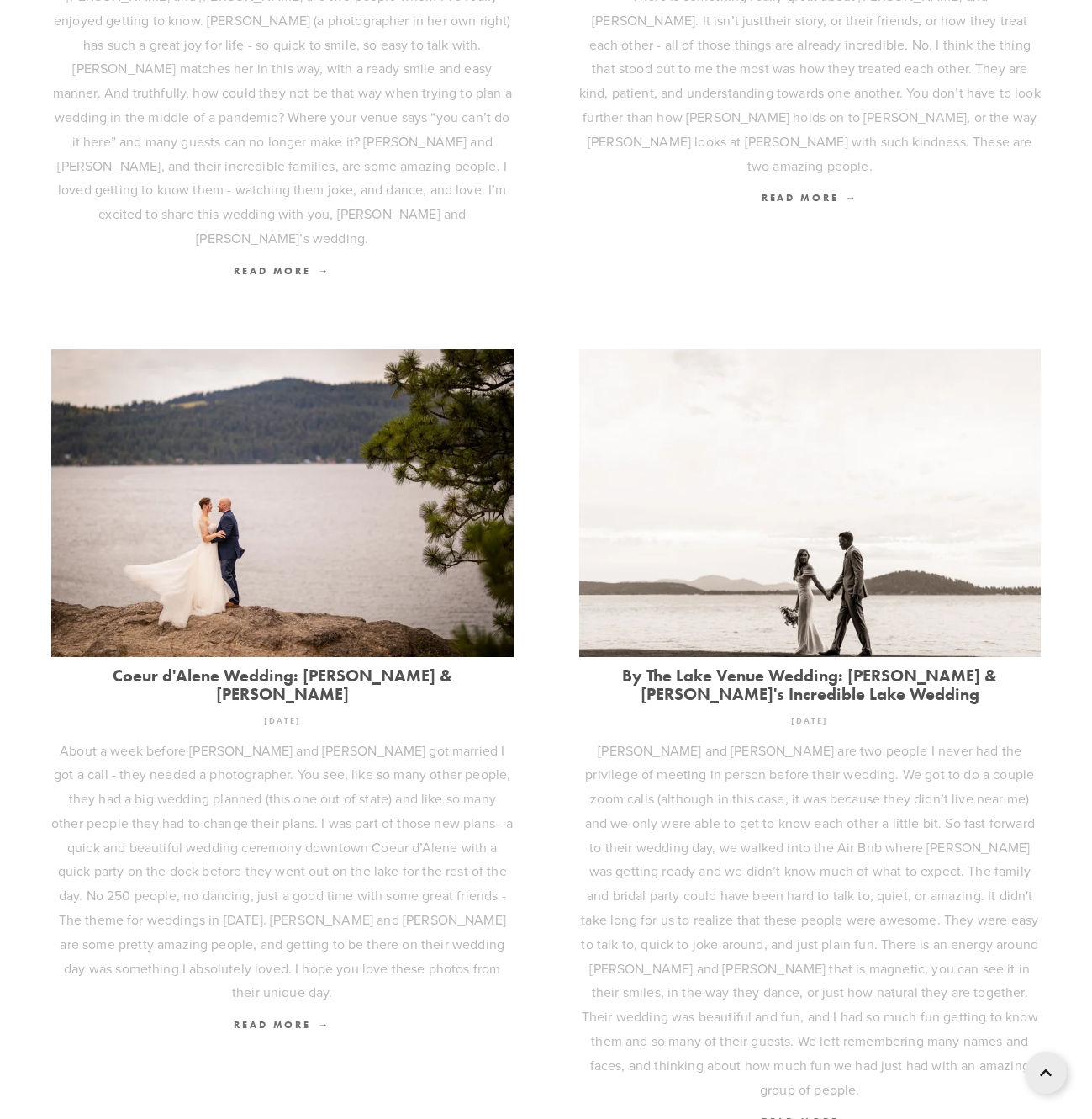
scroll to position [1865, 0]
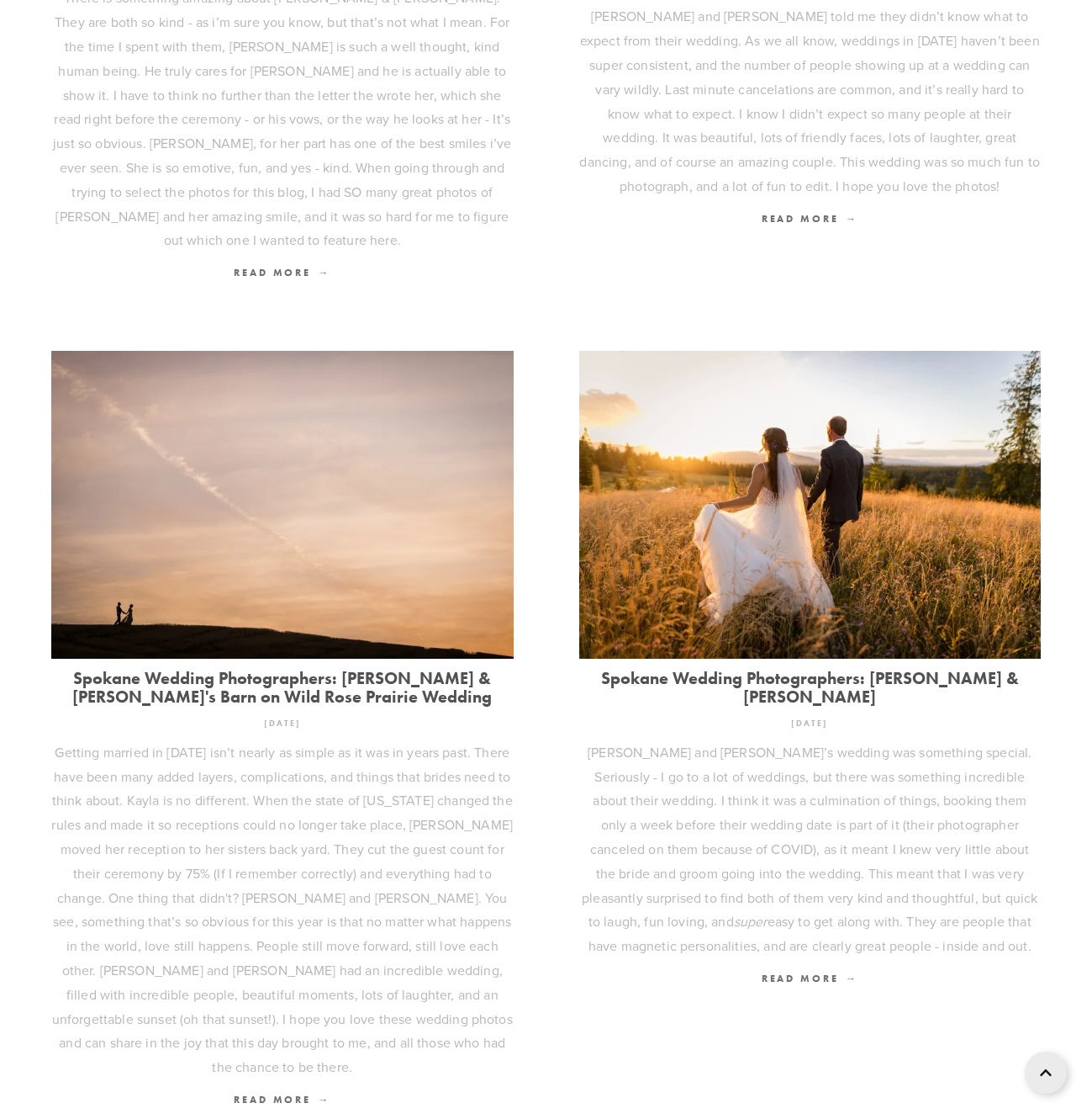
scroll to position [2033, 0]
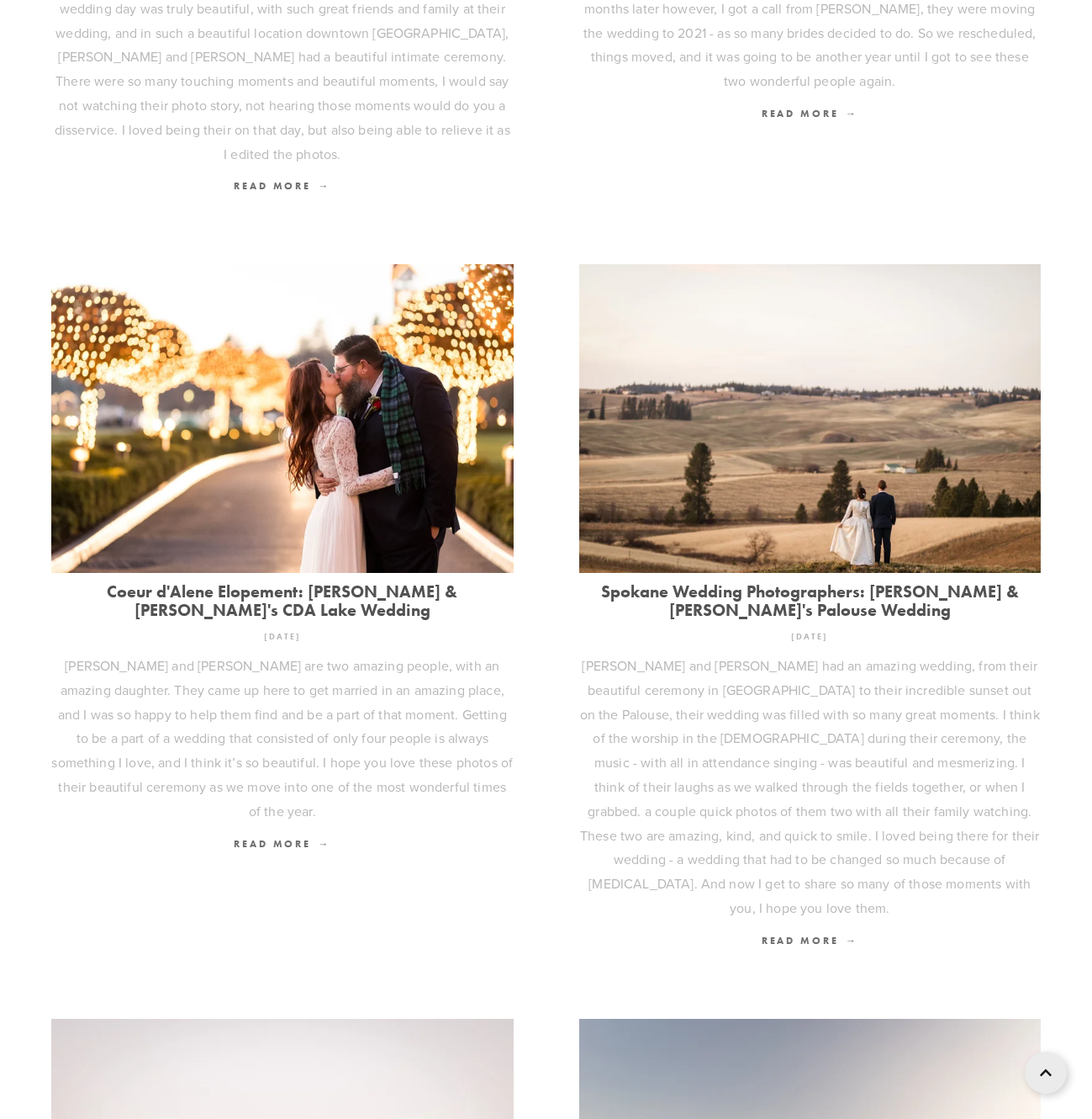
scroll to position [1071, 0]
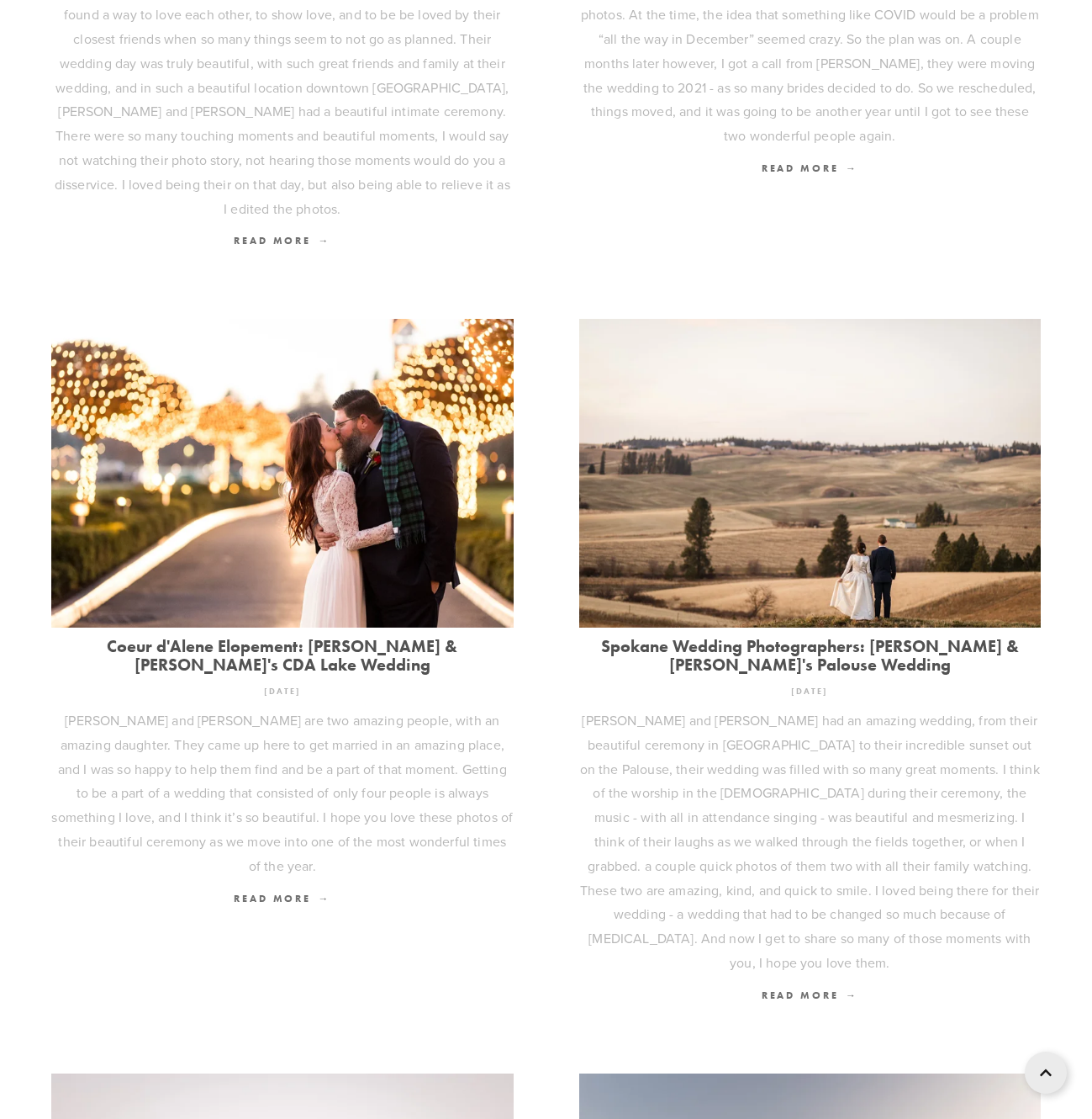
click at [657, 637] on link "Spokane Wedding Photographers: [PERSON_NAME] & [PERSON_NAME]'s Palouse Wedding" at bounding box center [810, 655] width 462 height 37
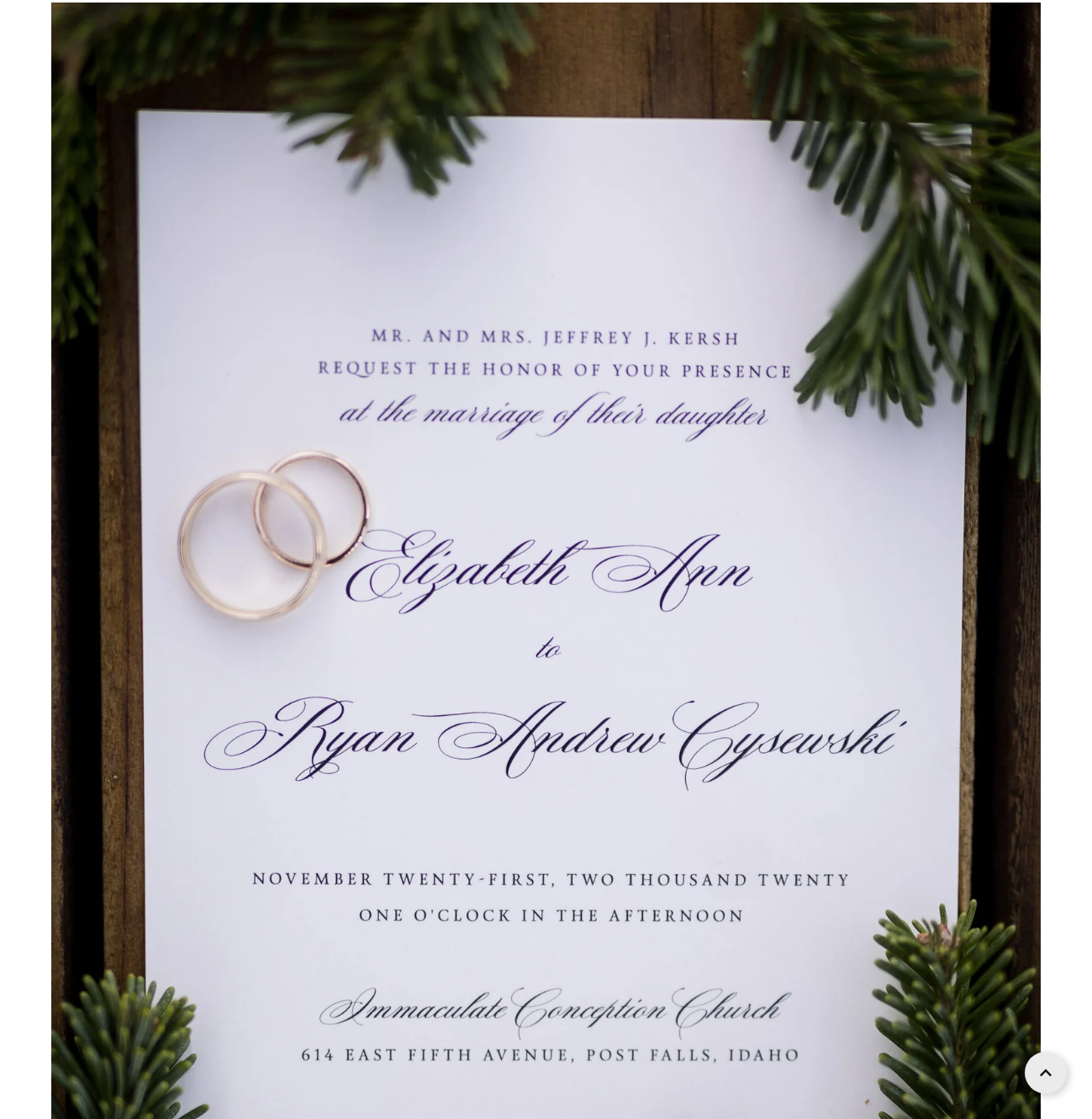
scroll to position [436, 0]
